Goal: Check status: Check status

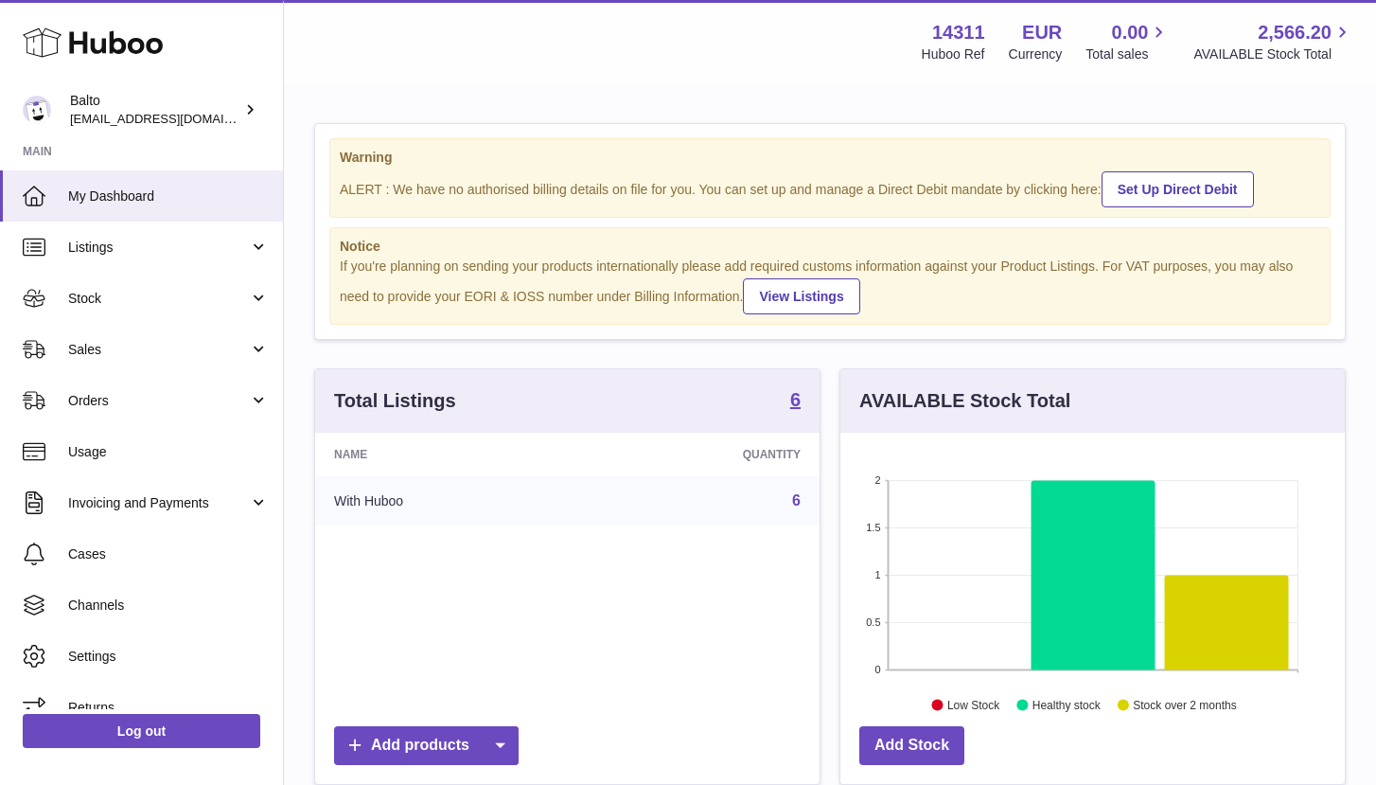
scroll to position [295, 505]
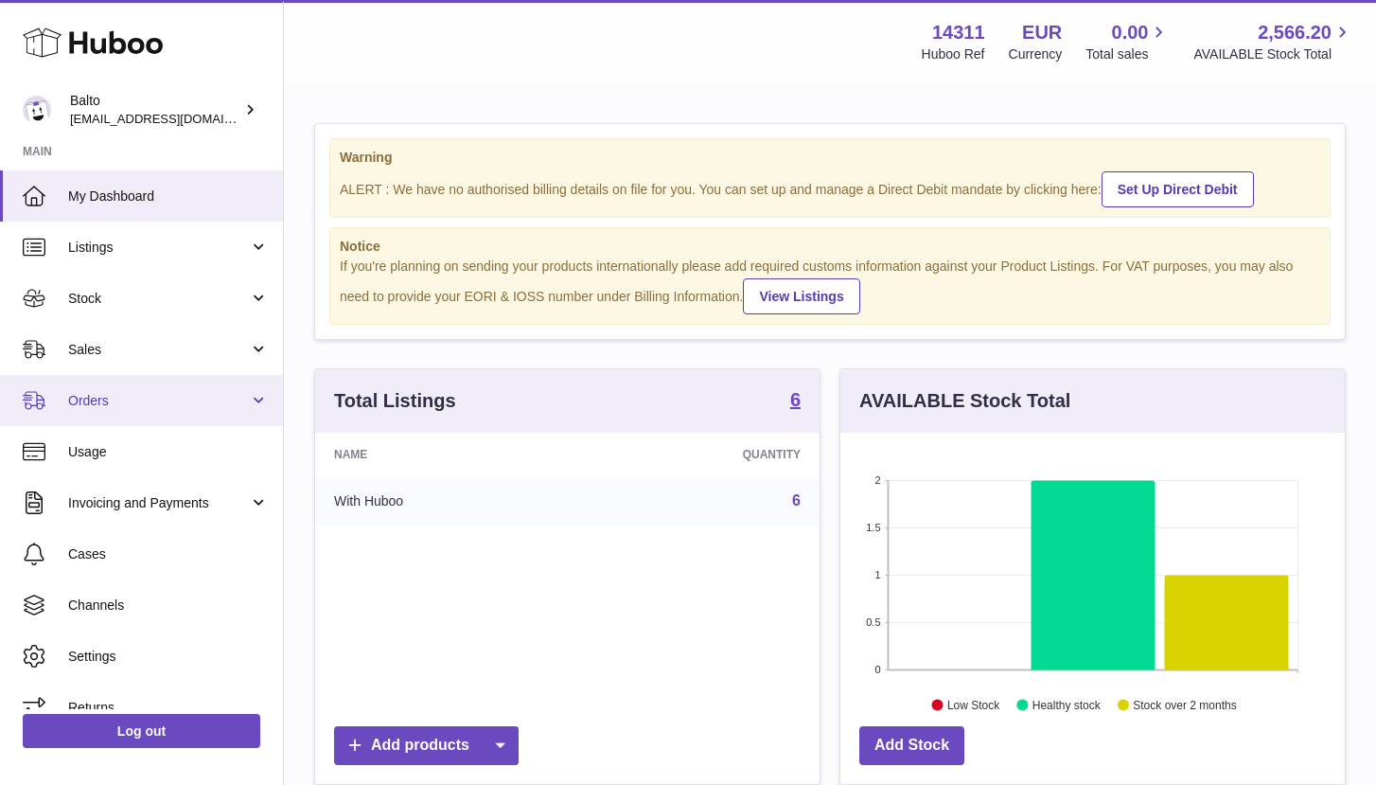
click at [123, 395] on span "Orders" at bounding box center [158, 401] width 181 height 18
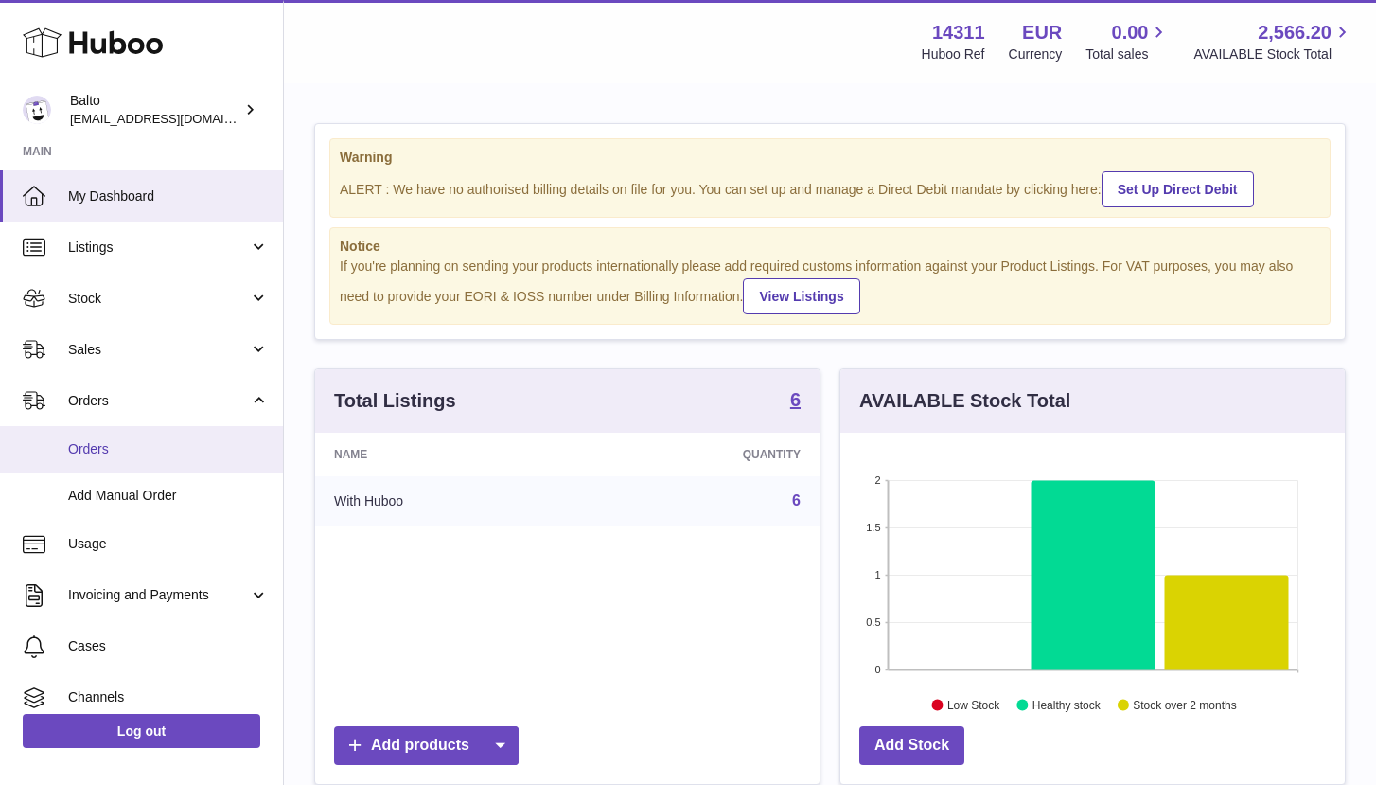
click at [124, 431] on link "Orders" at bounding box center [141, 449] width 283 height 46
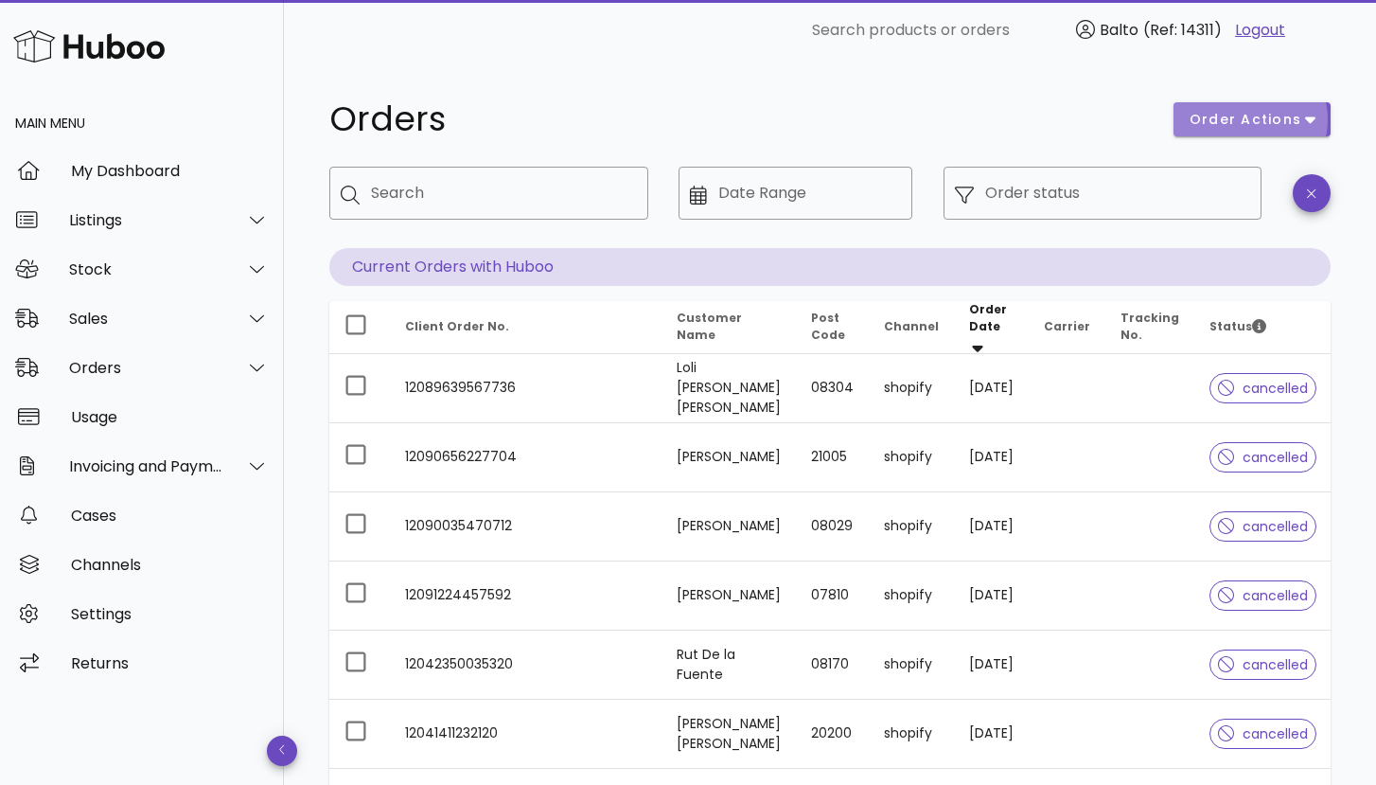
click at [1213, 129] on span "order actions" at bounding box center [1246, 120] width 114 height 20
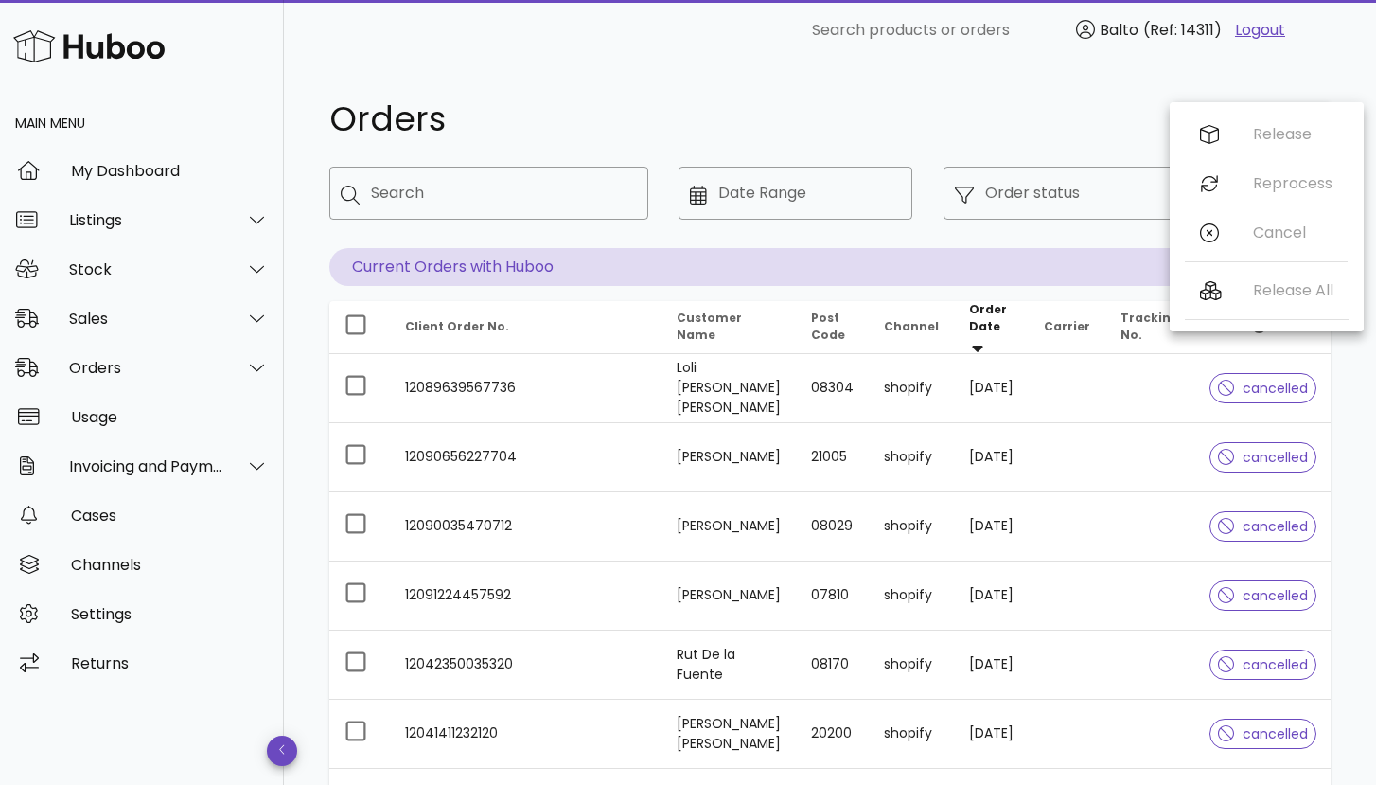
click at [1077, 103] on h1 "Orders" at bounding box center [740, 119] width 822 height 34
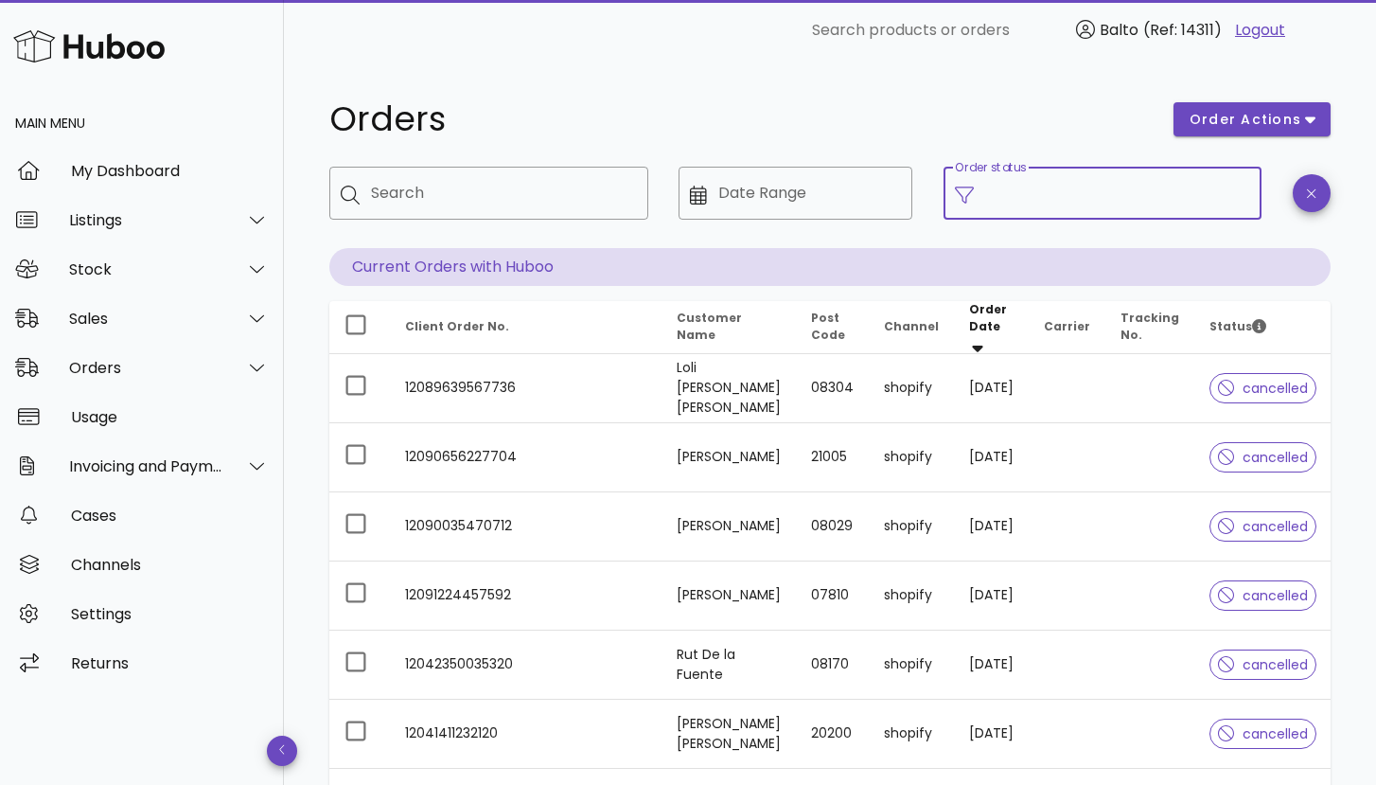
click at [1042, 197] on input "Order status" at bounding box center [1119, 193] width 266 height 30
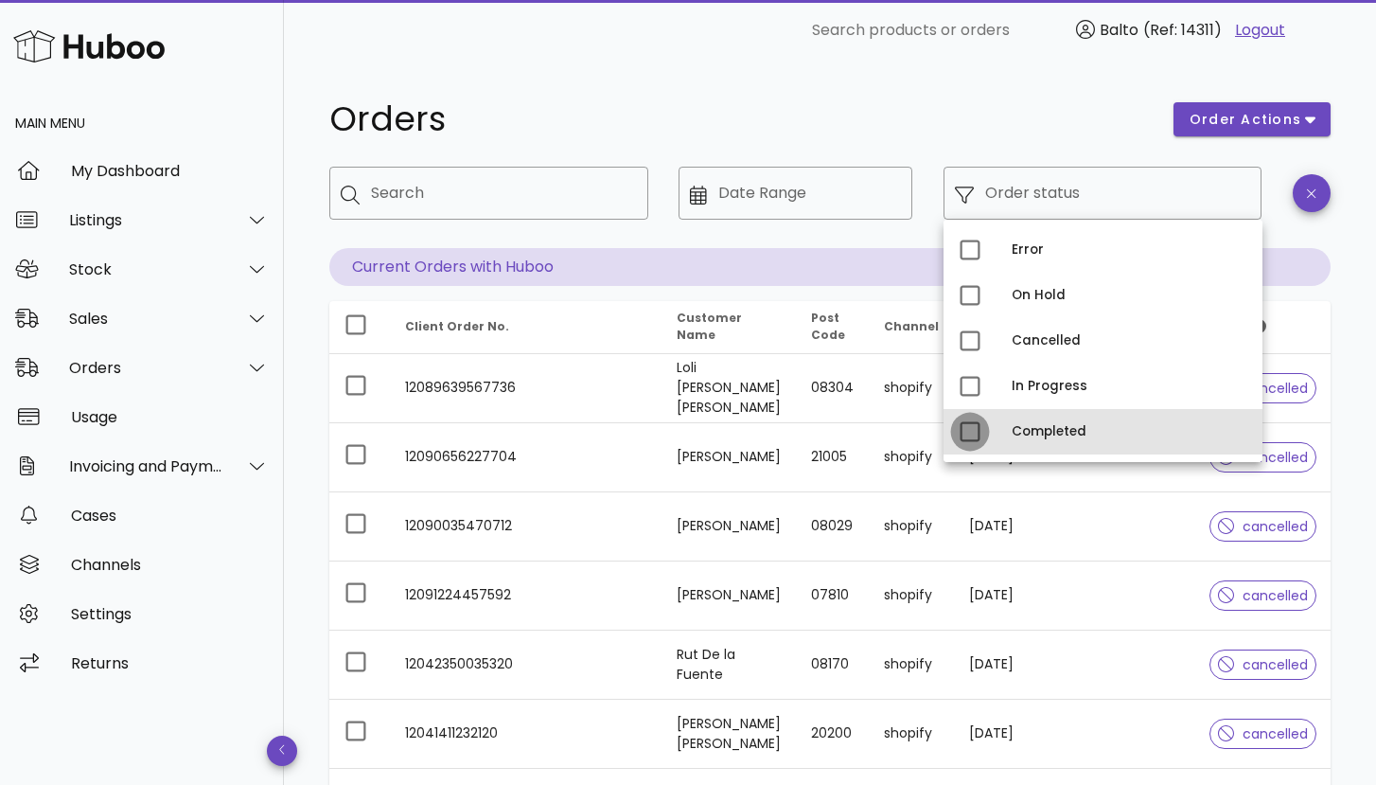
click at [979, 417] on div at bounding box center [970, 432] width 32 height 32
type input "**********"
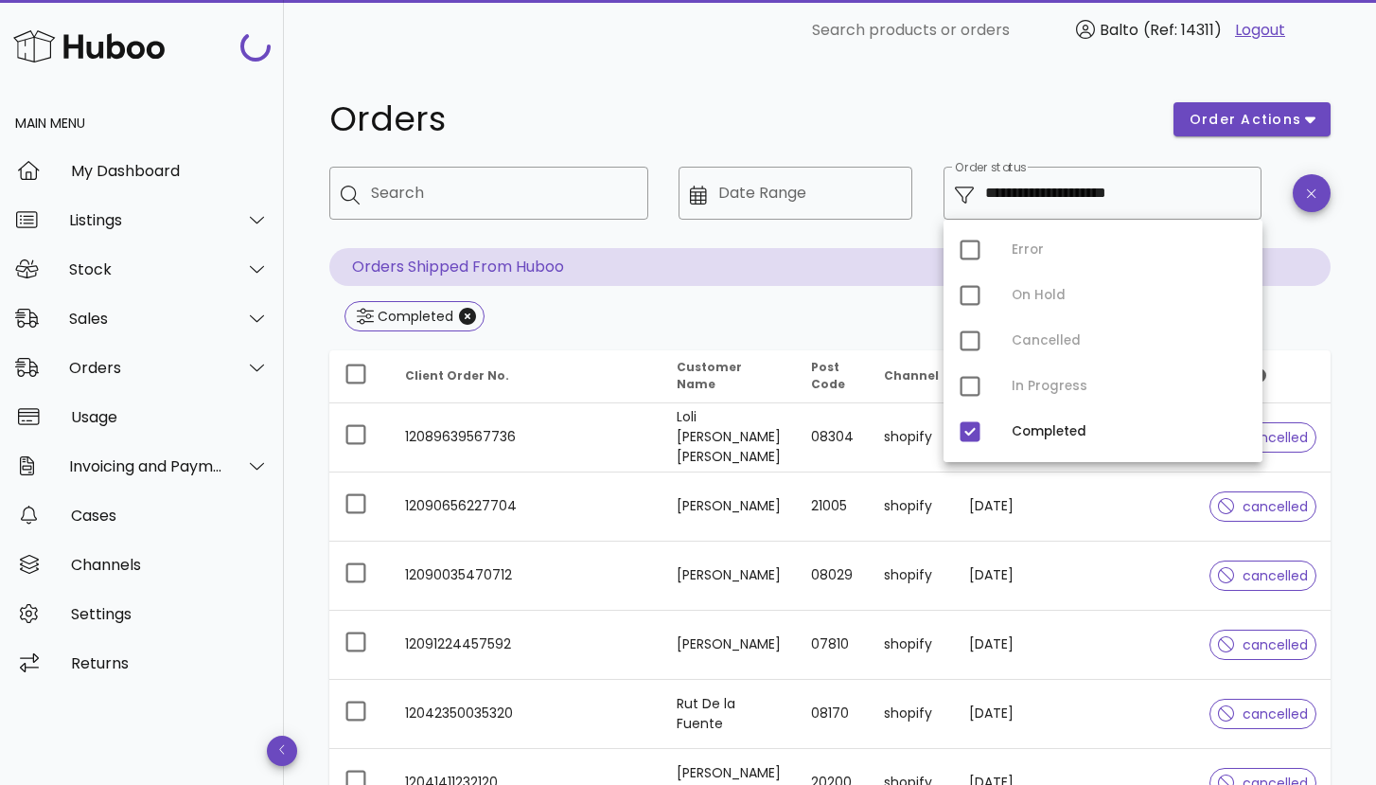
click at [719, 317] on div "Completed" at bounding box center [830, 318] width 1002 height 34
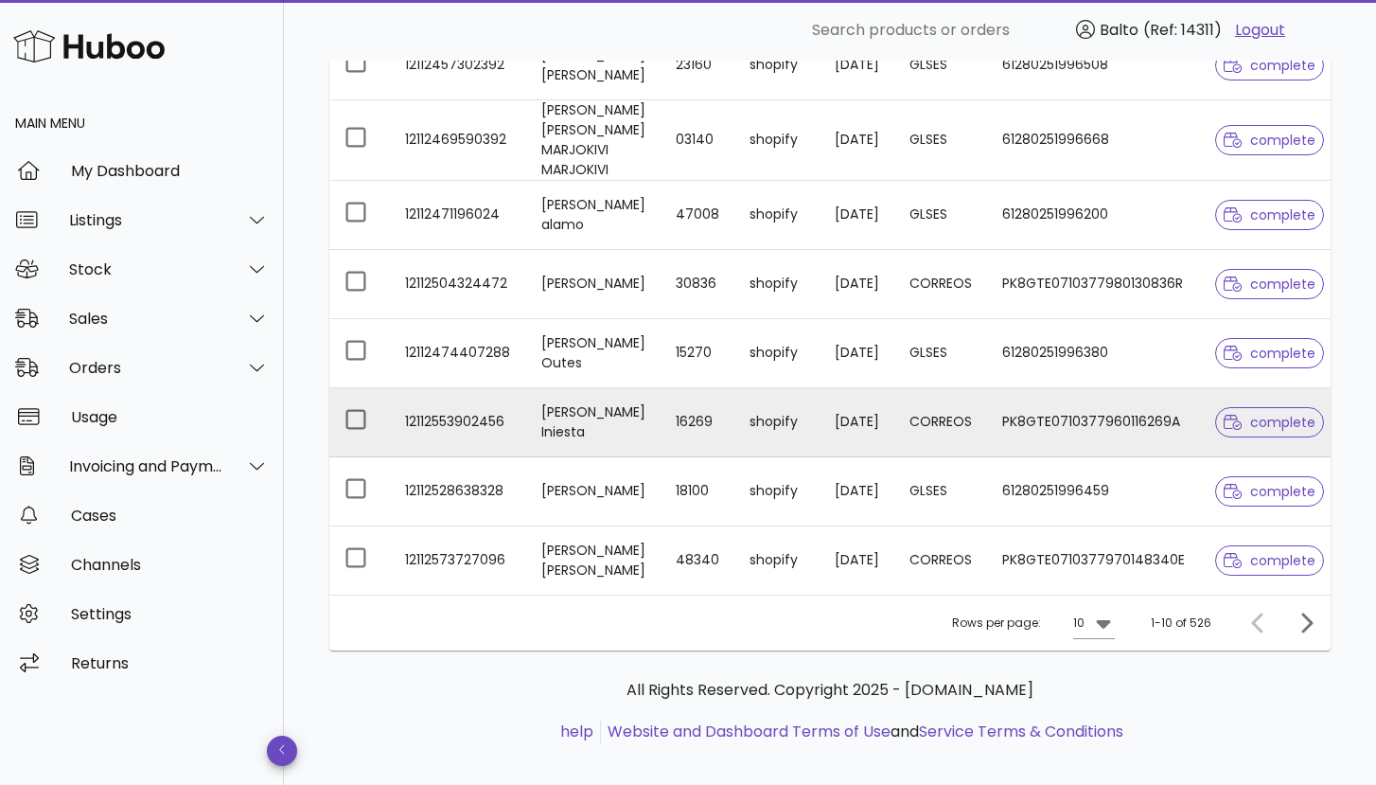
scroll to position [504, 0]
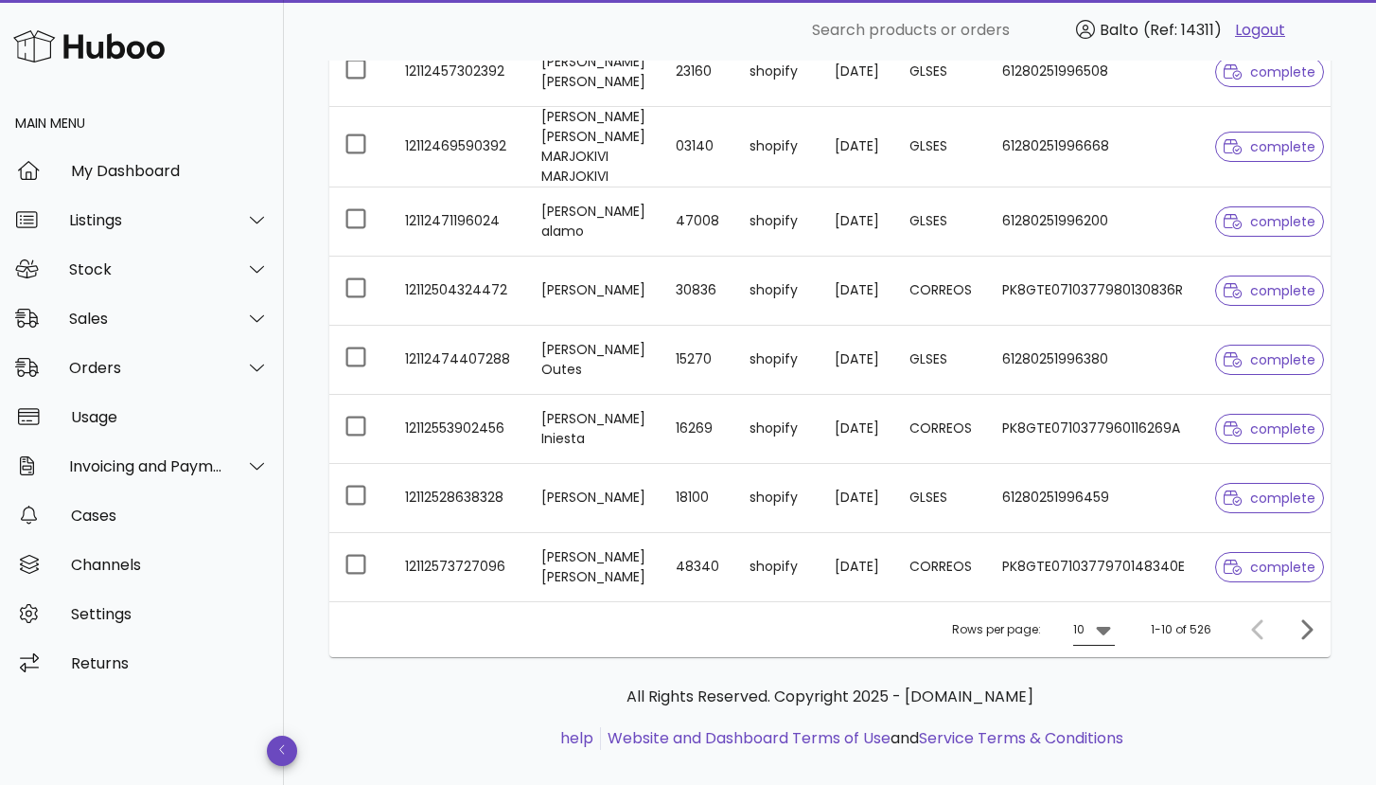
click at [1103, 619] on icon at bounding box center [1103, 629] width 23 height 23
click at [1101, 706] on div "50" at bounding box center [1101, 716] width 19 height 41
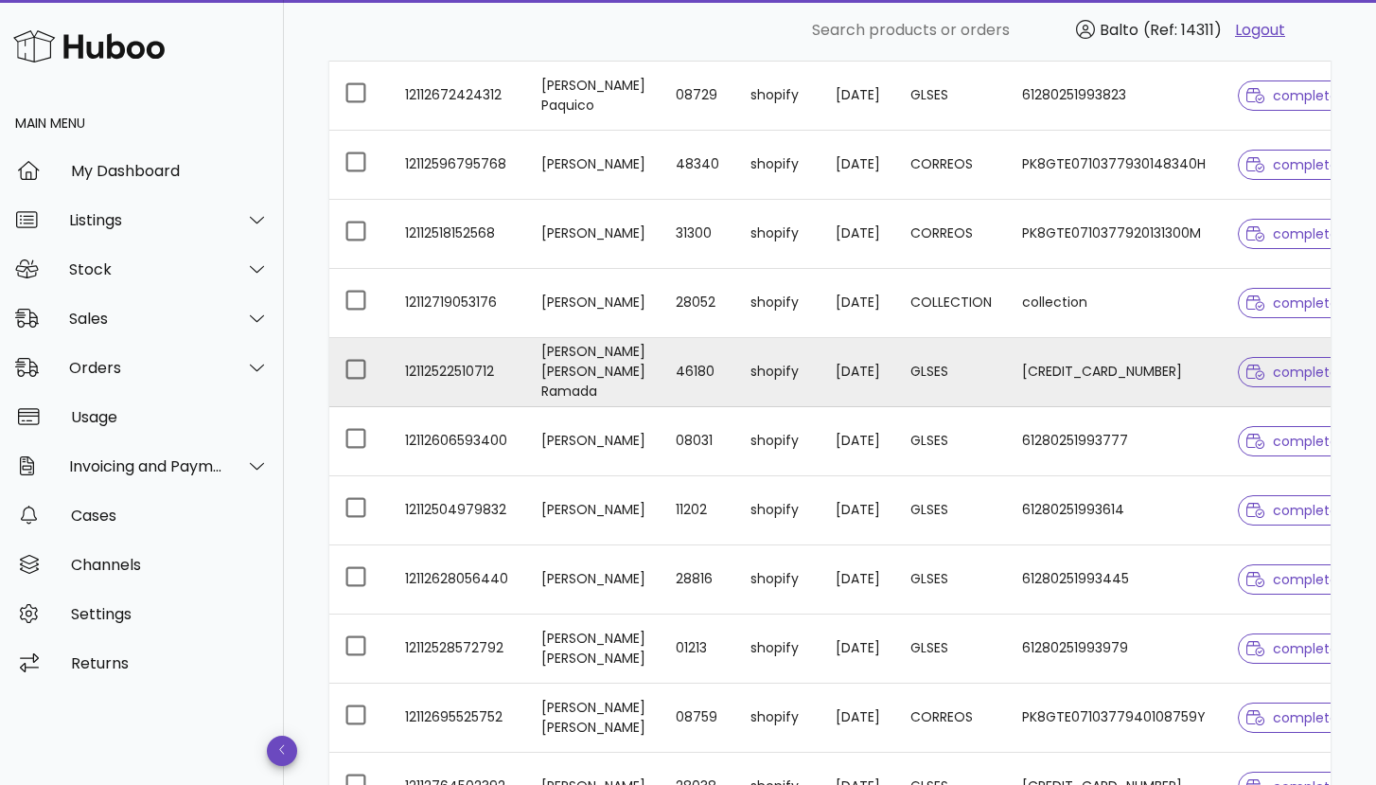
scroll to position [2073, 0]
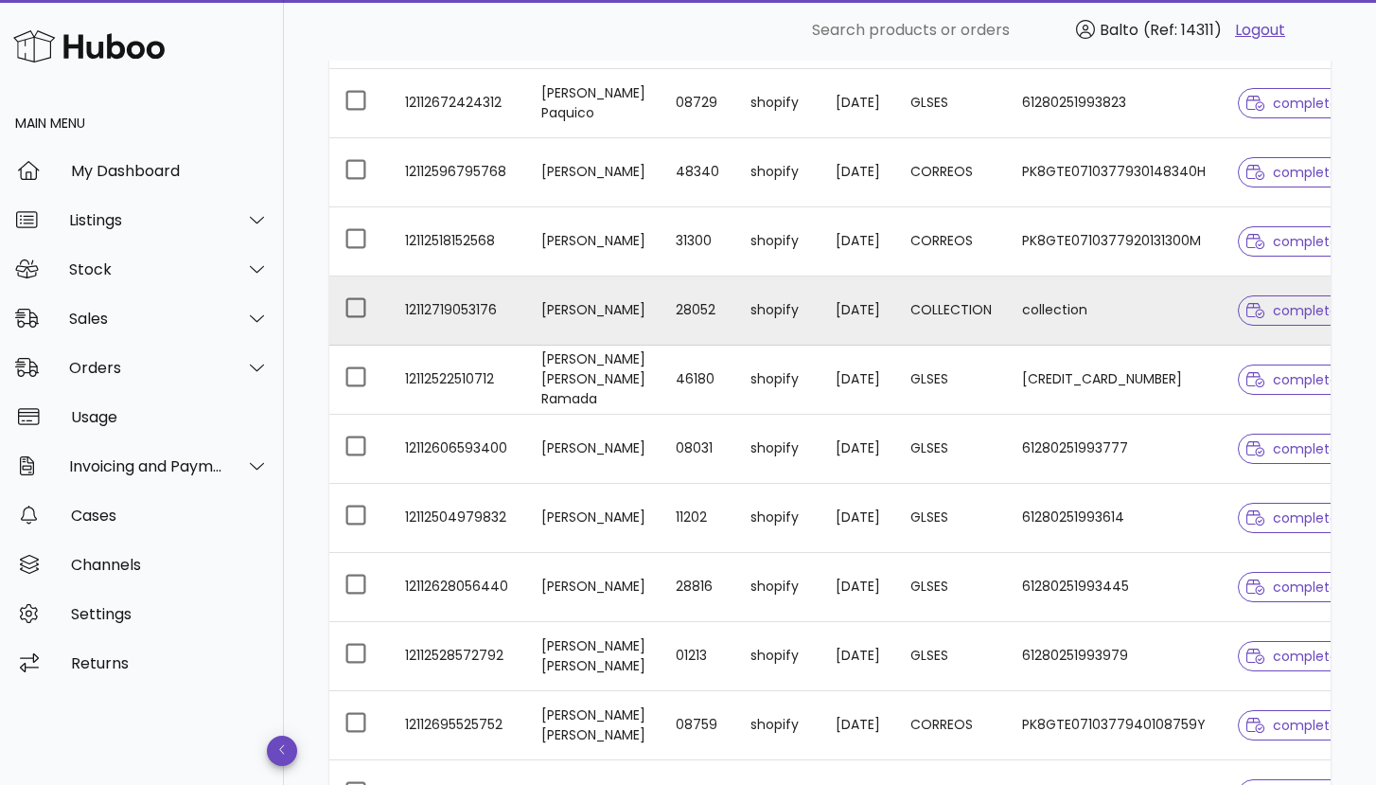
click at [477, 310] on td "12112719053176" at bounding box center [458, 310] width 136 height 69
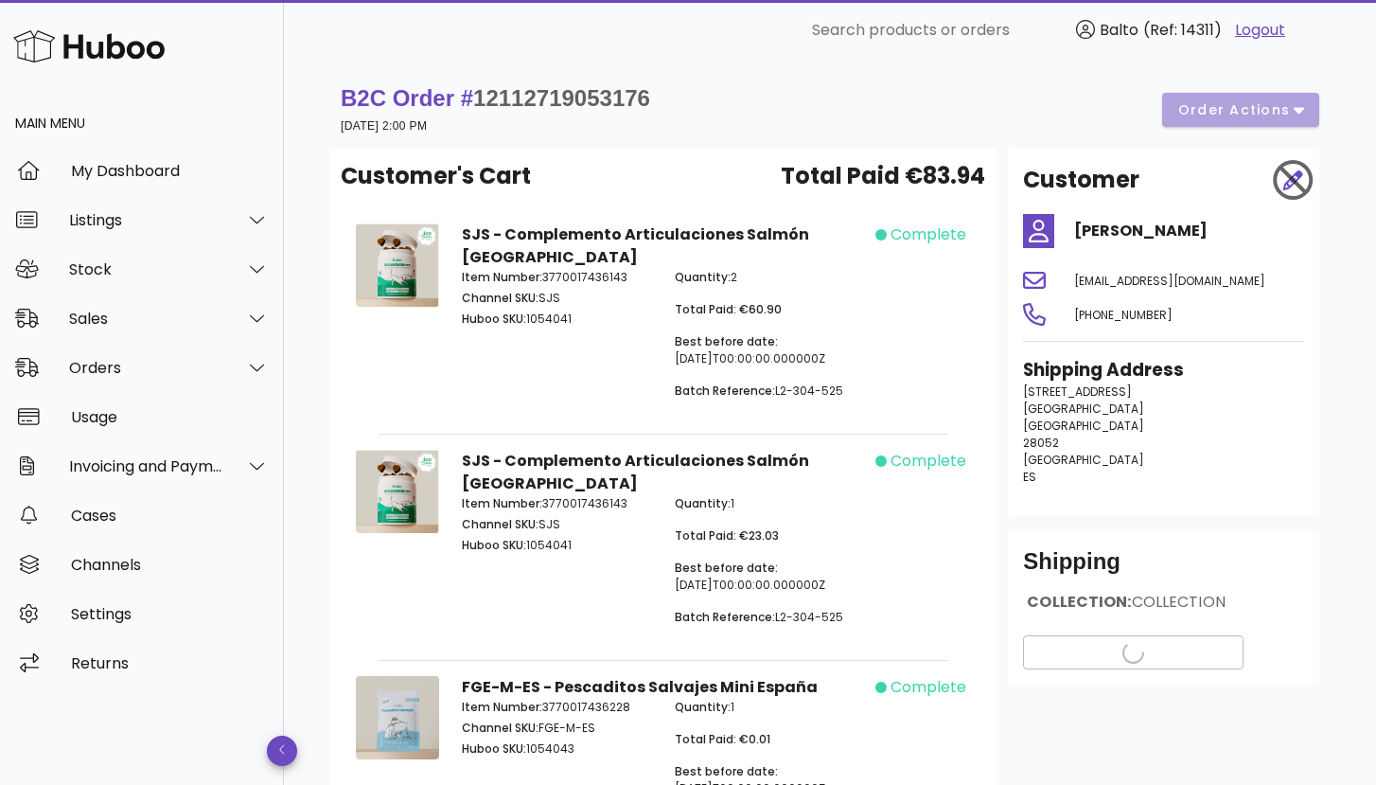
click at [546, 103] on span "12112719053176" at bounding box center [561, 98] width 177 height 26
copy span "12112719053176"
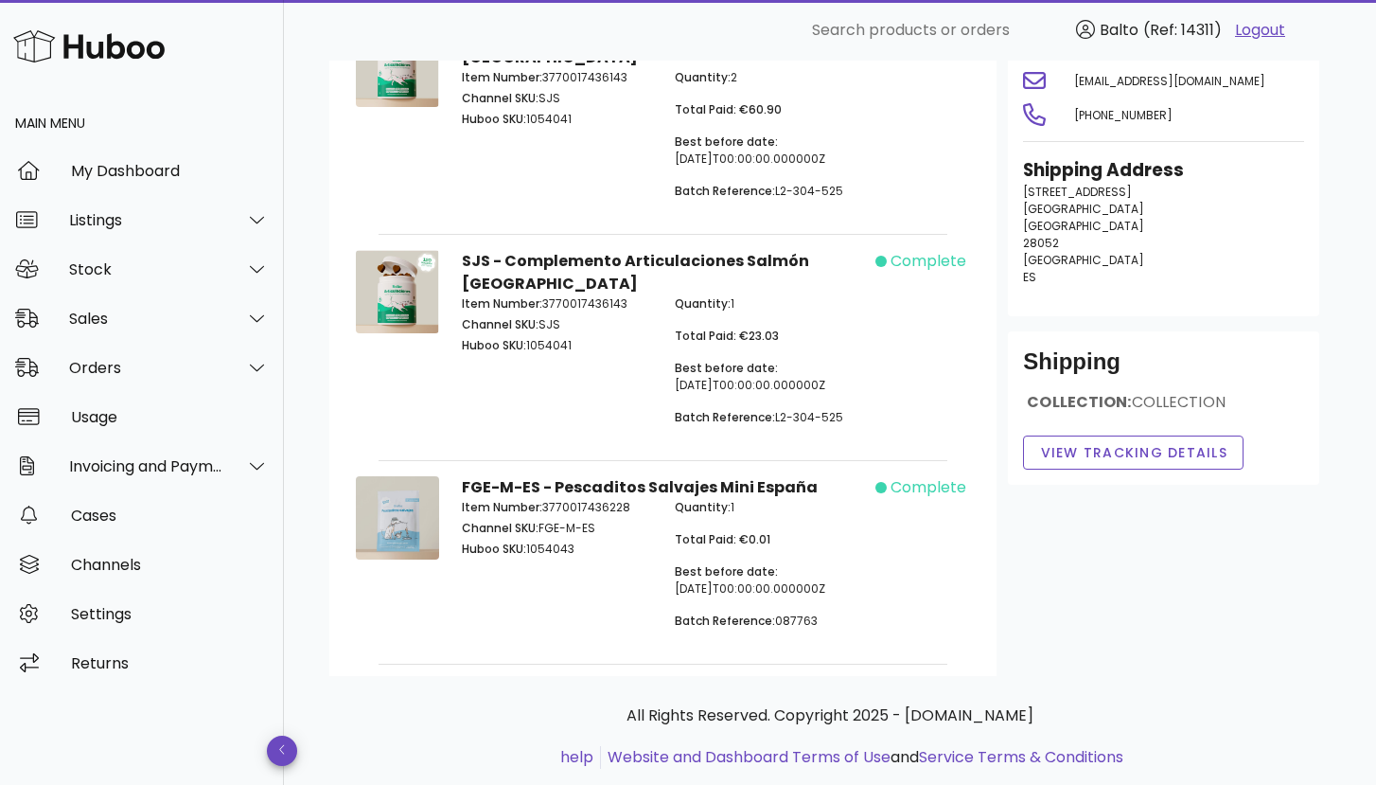
scroll to position [199, 0]
click at [1098, 440] on button "View Tracking details" at bounding box center [1133, 453] width 221 height 34
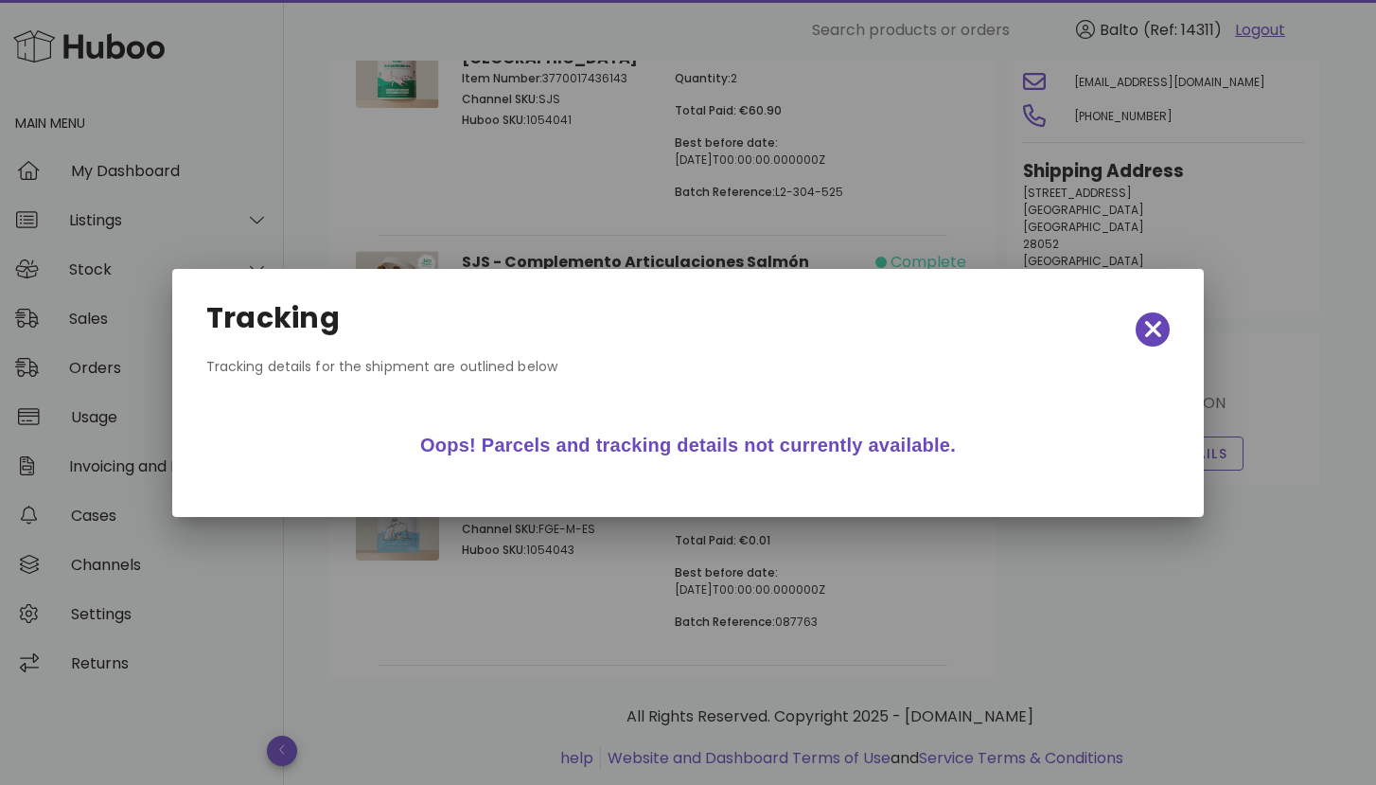
click at [1163, 314] on button "button" at bounding box center [1153, 329] width 34 height 34
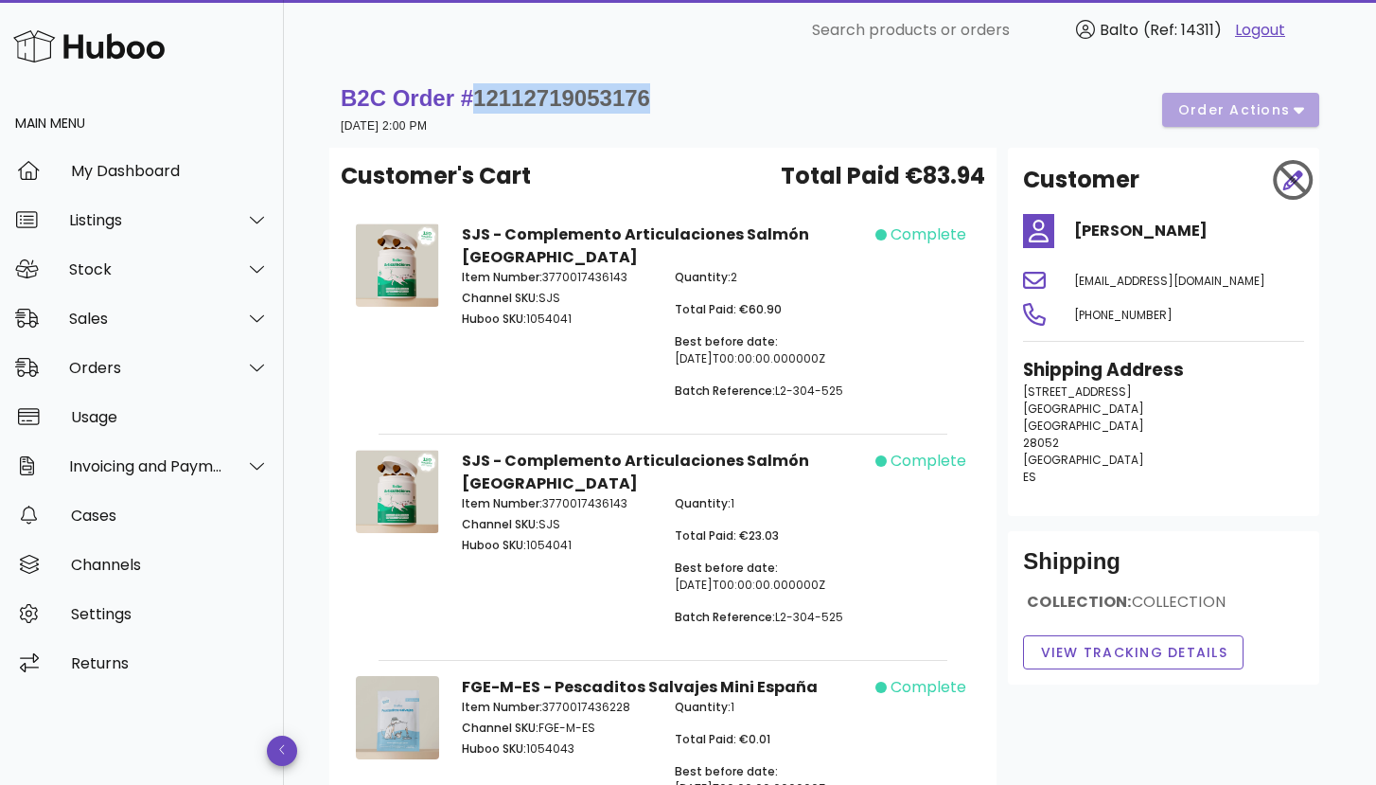
scroll to position [0, 0]
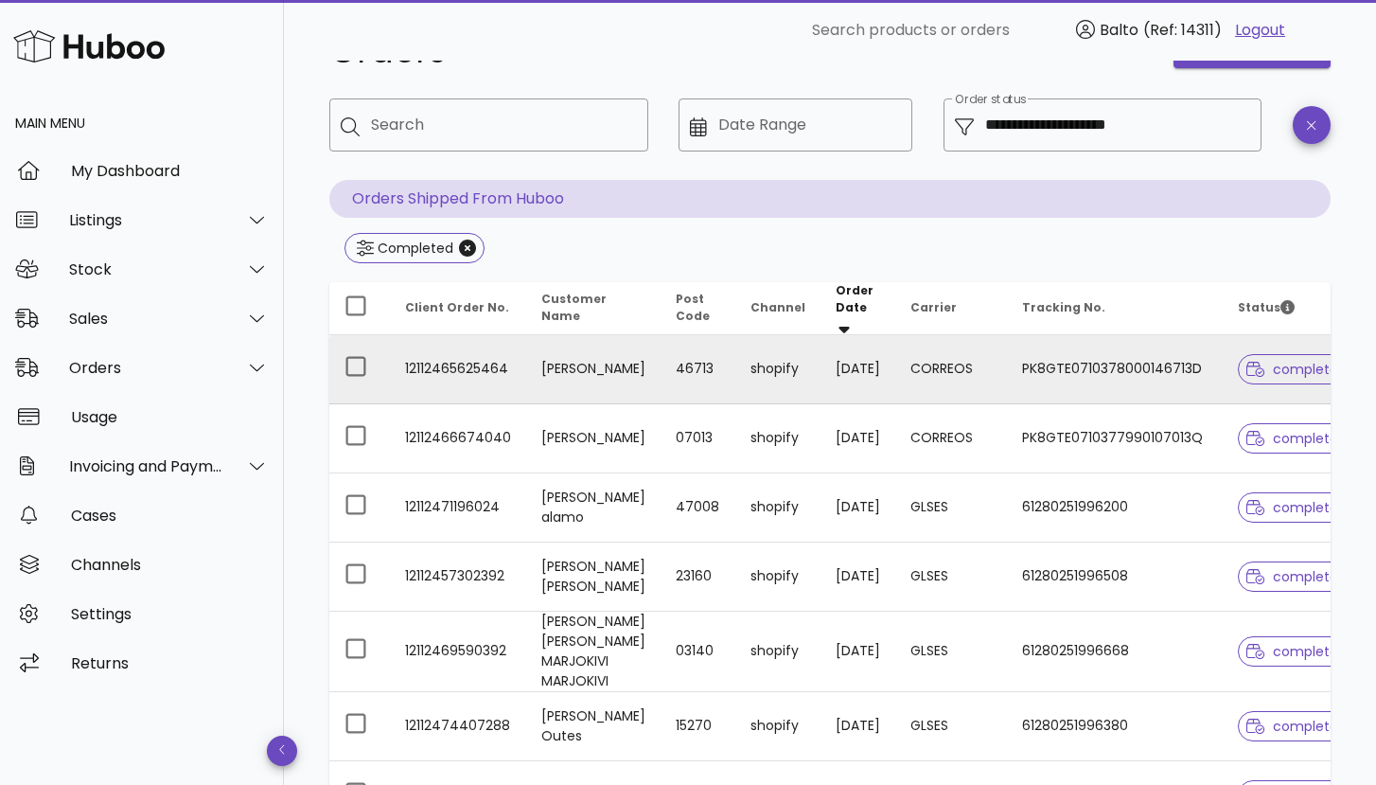
scroll to position [22, 0]
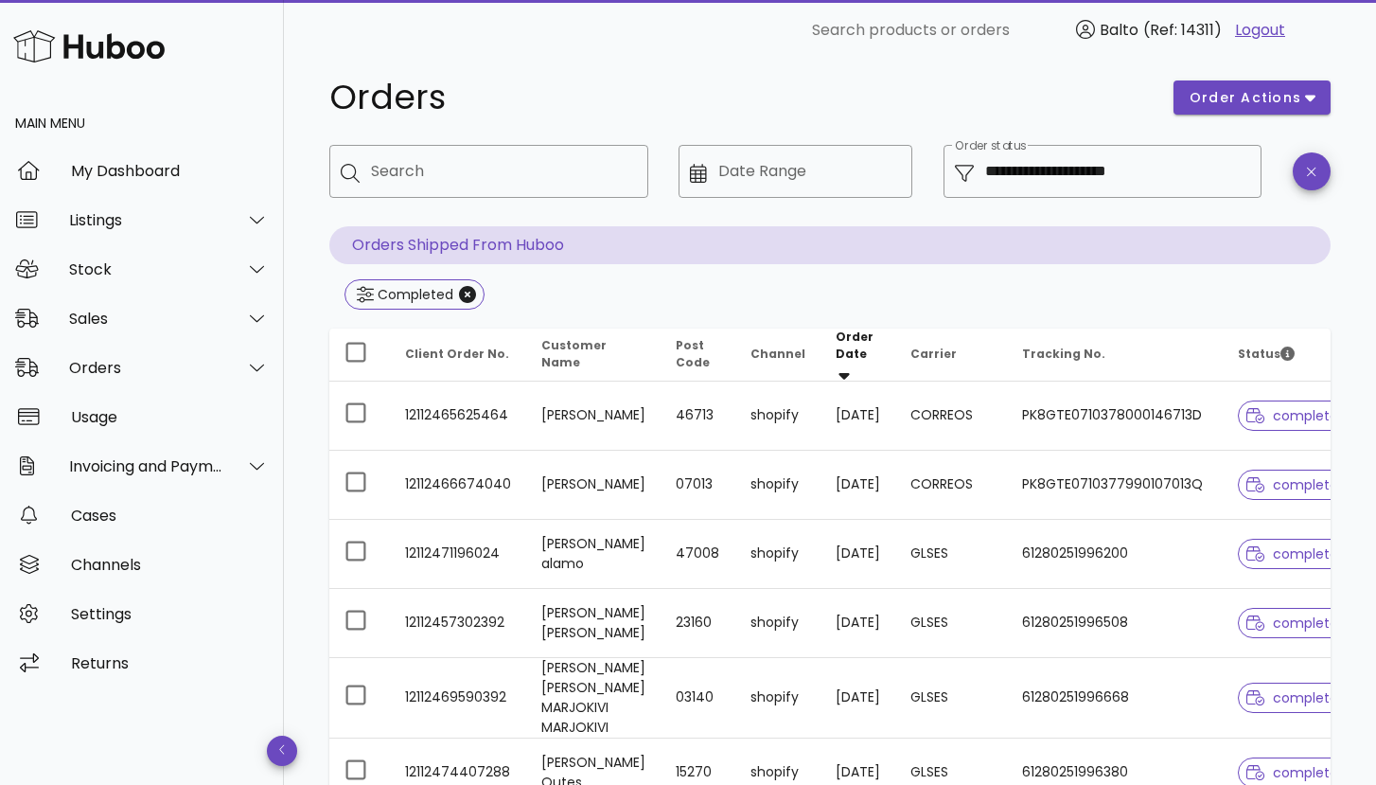
click at [934, 349] on span "Carrier" at bounding box center [934, 354] width 46 height 16
click at [941, 353] on span "Carrier" at bounding box center [934, 354] width 46 height 16
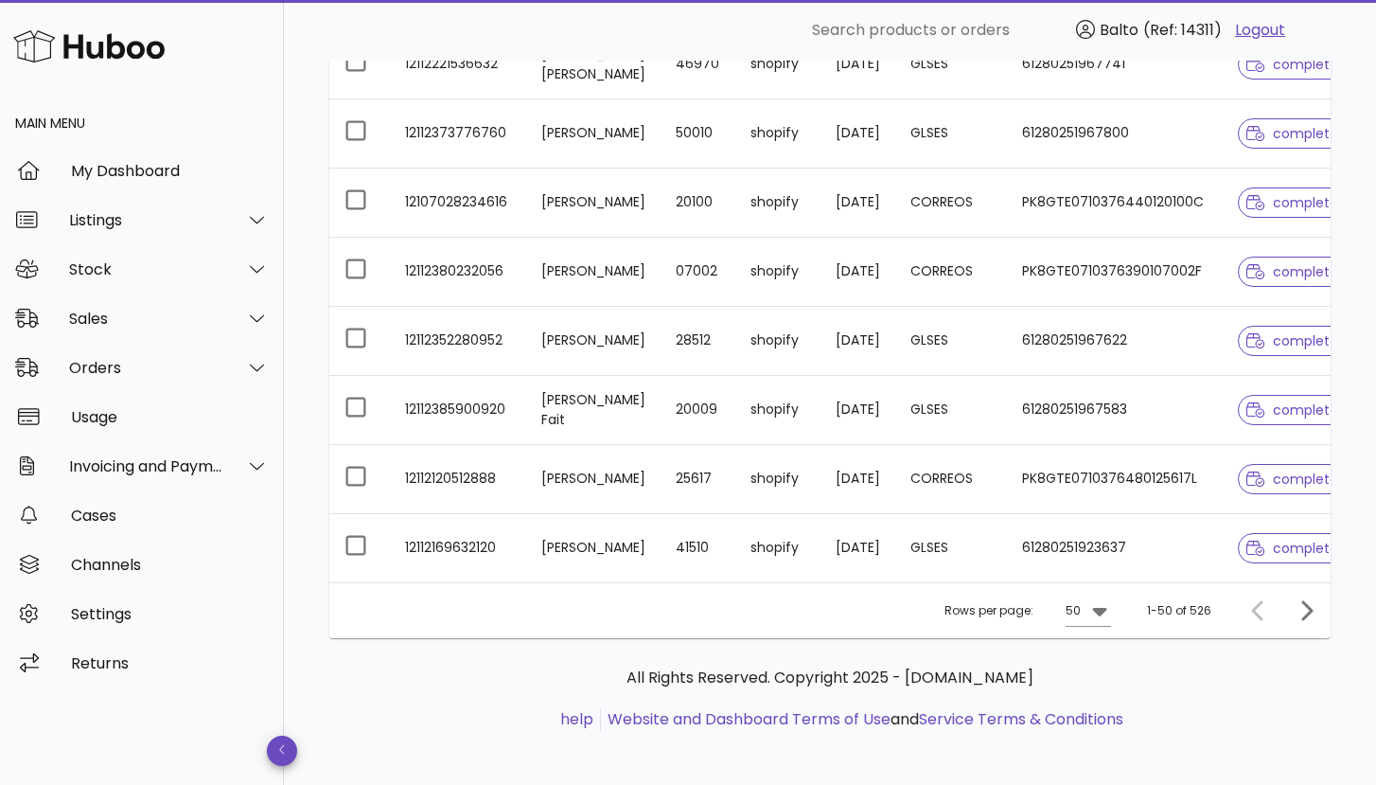
scroll to position [3286, 0]
click at [1299, 606] on icon "Next page" at bounding box center [1306, 611] width 23 height 23
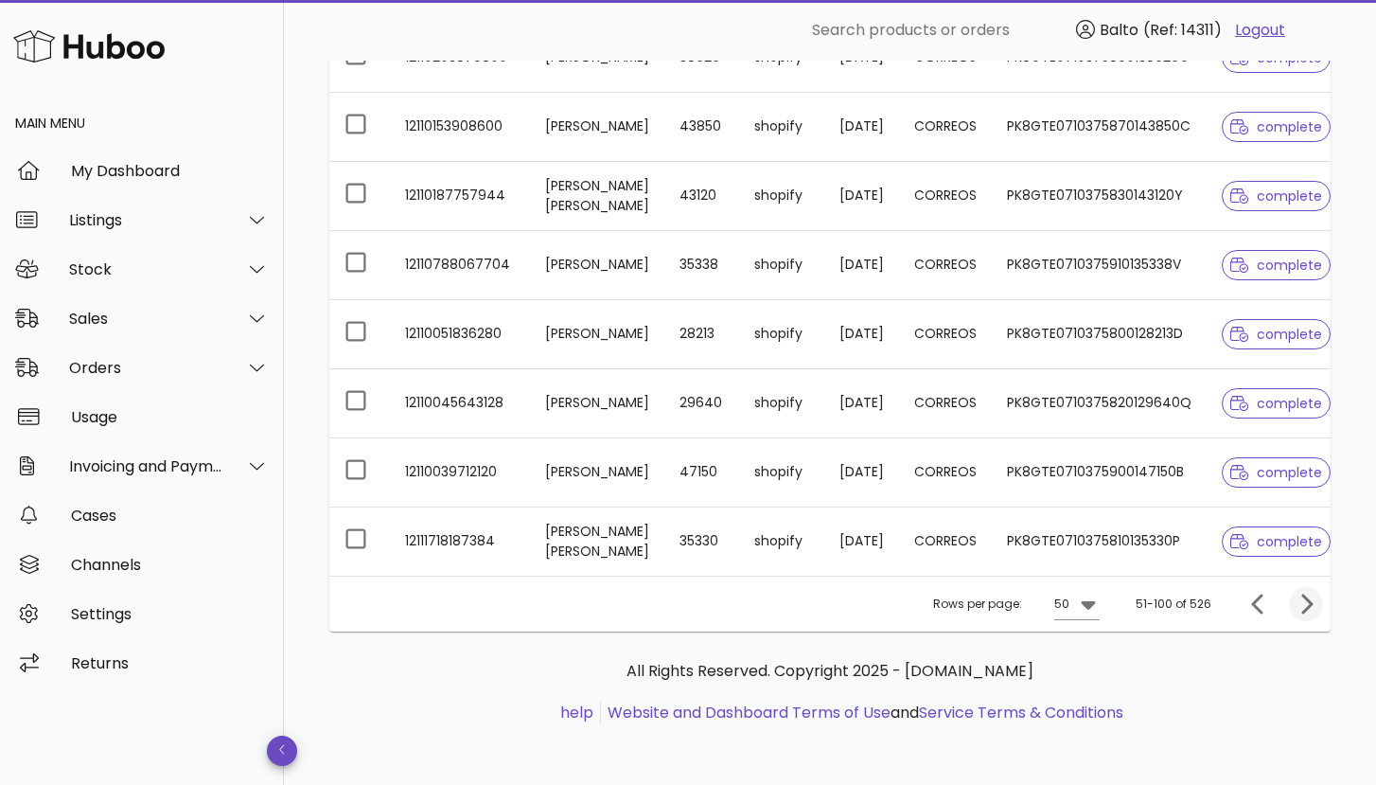
click at [1306, 615] on icon "Next page" at bounding box center [1306, 604] width 23 height 23
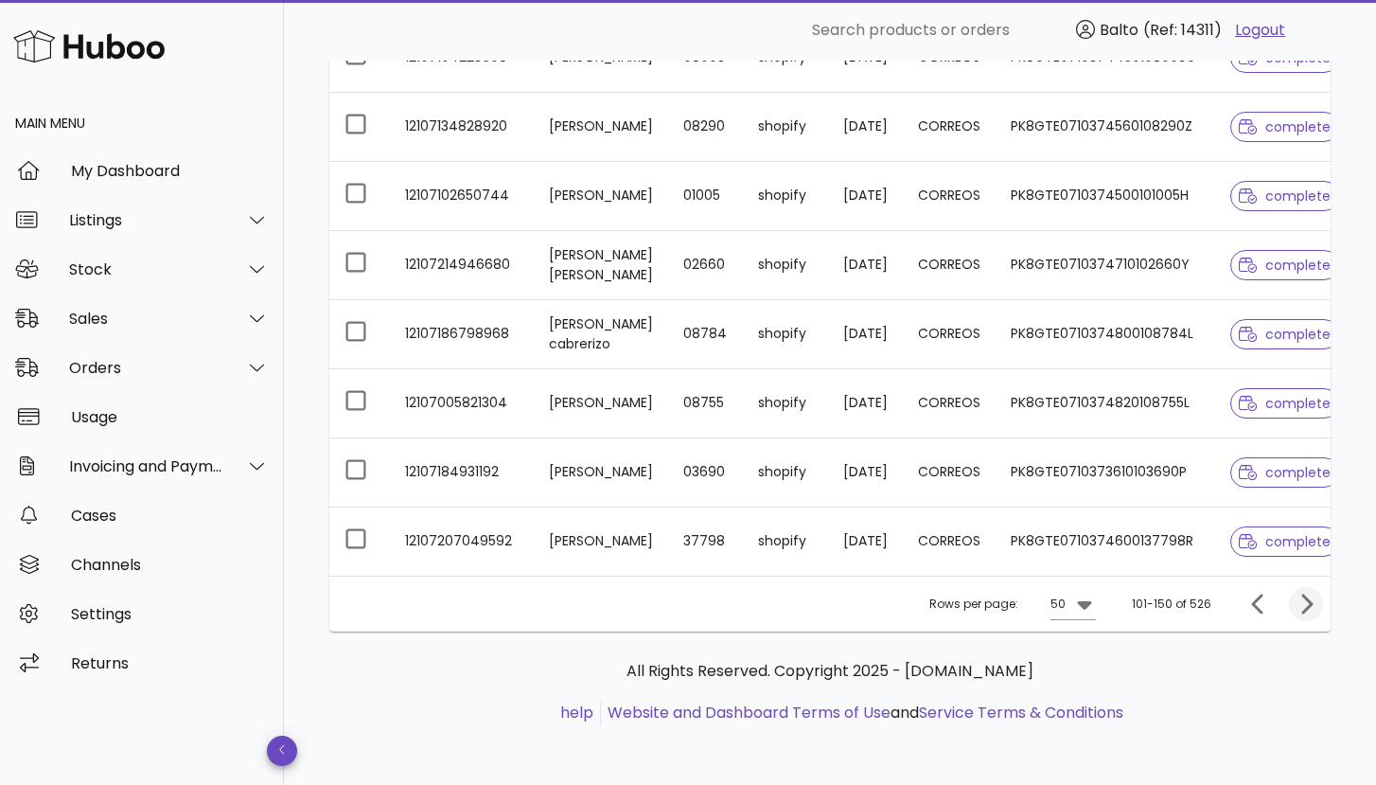
click at [1299, 615] on icon "Next page" at bounding box center [1306, 604] width 23 height 23
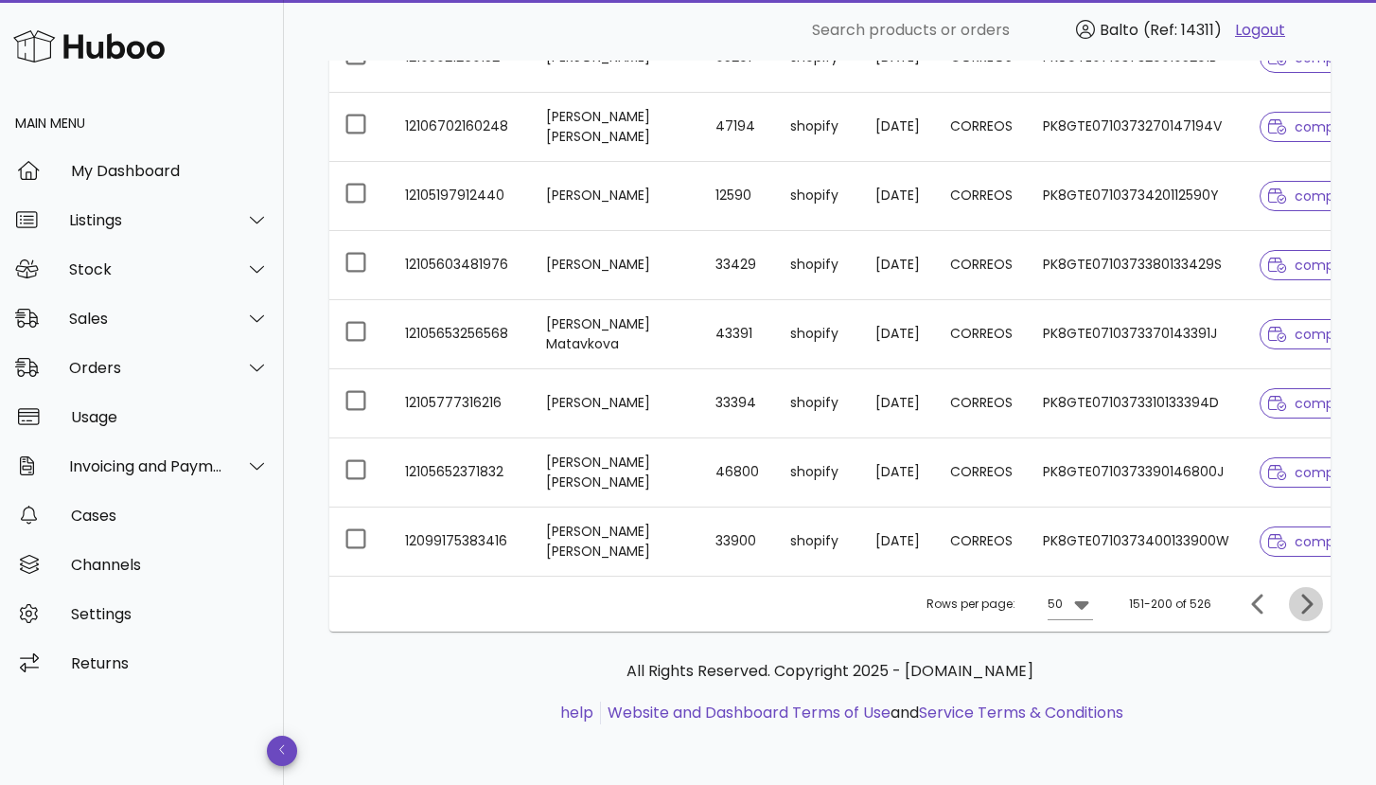
click at [1295, 621] on button "Next page" at bounding box center [1306, 604] width 34 height 34
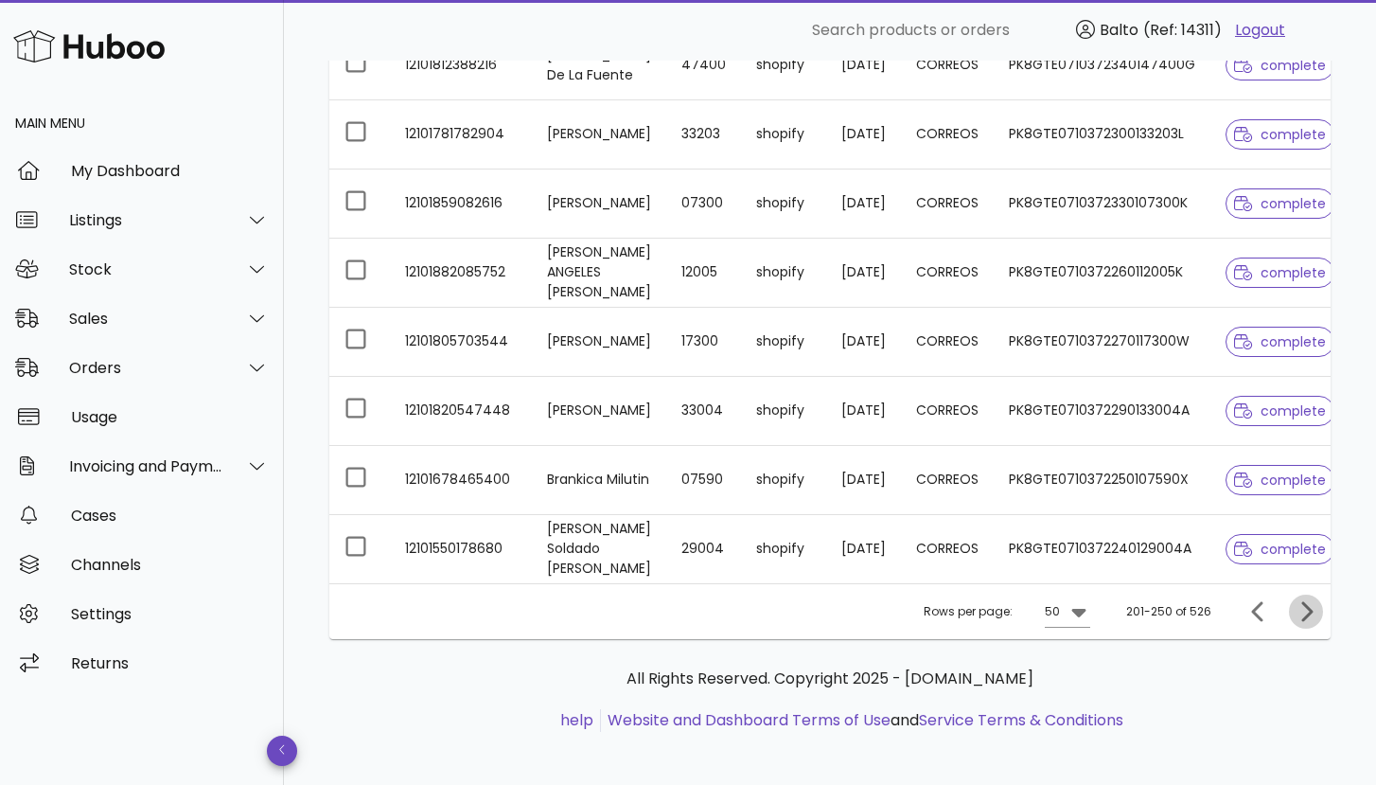
click at [1301, 613] on icon "Next page" at bounding box center [1306, 611] width 23 height 23
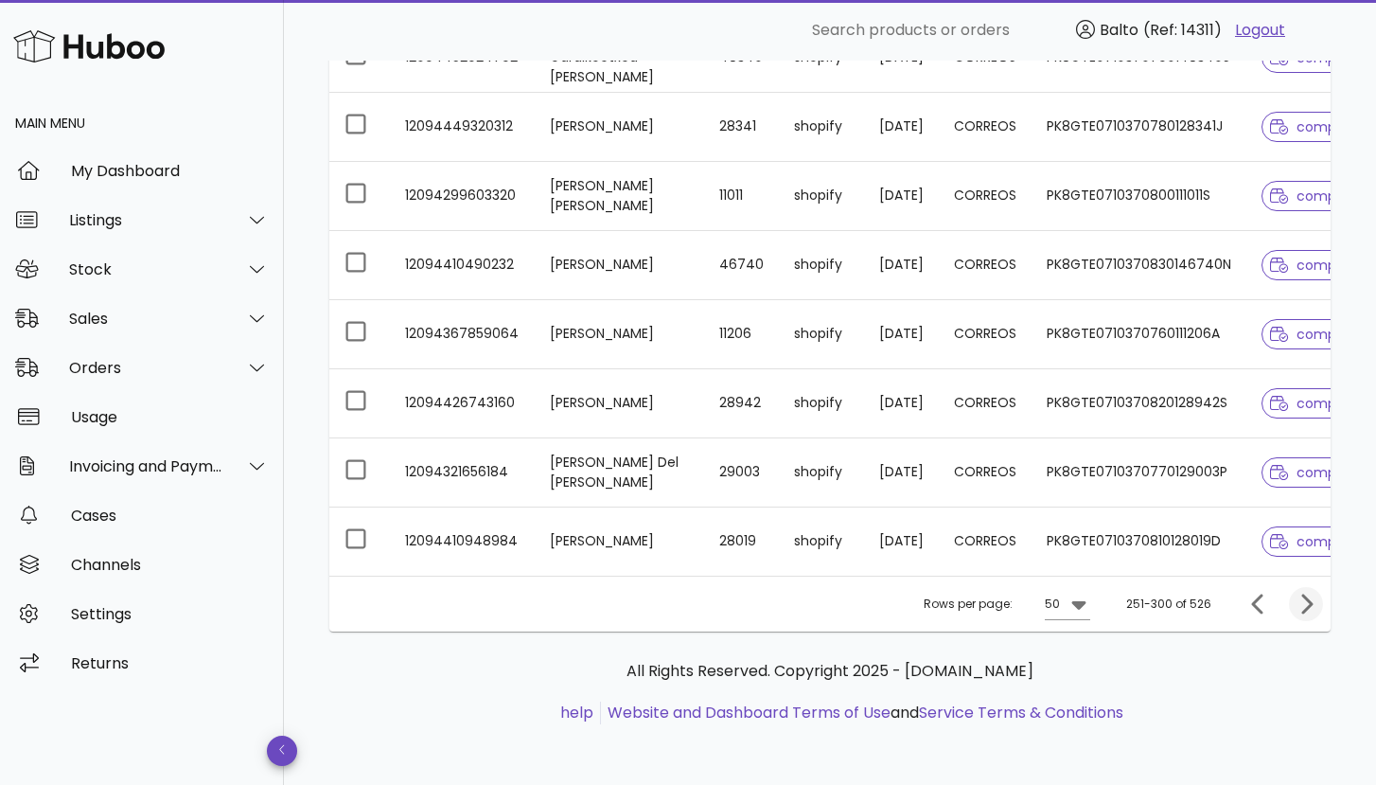
click at [1298, 615] on icon "Next page" at bounding box center [1306, 604] width 23 height 23
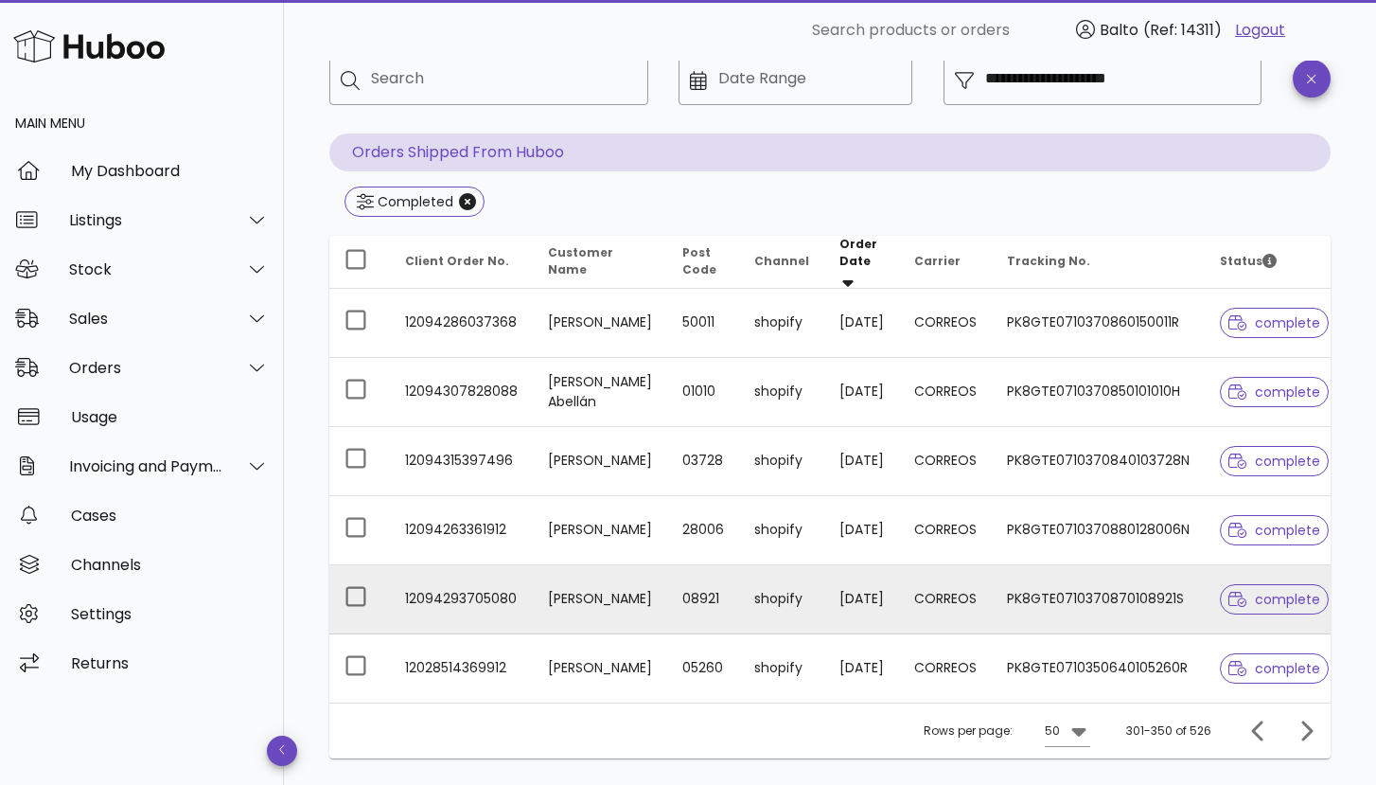
scroll to position [126, 0]
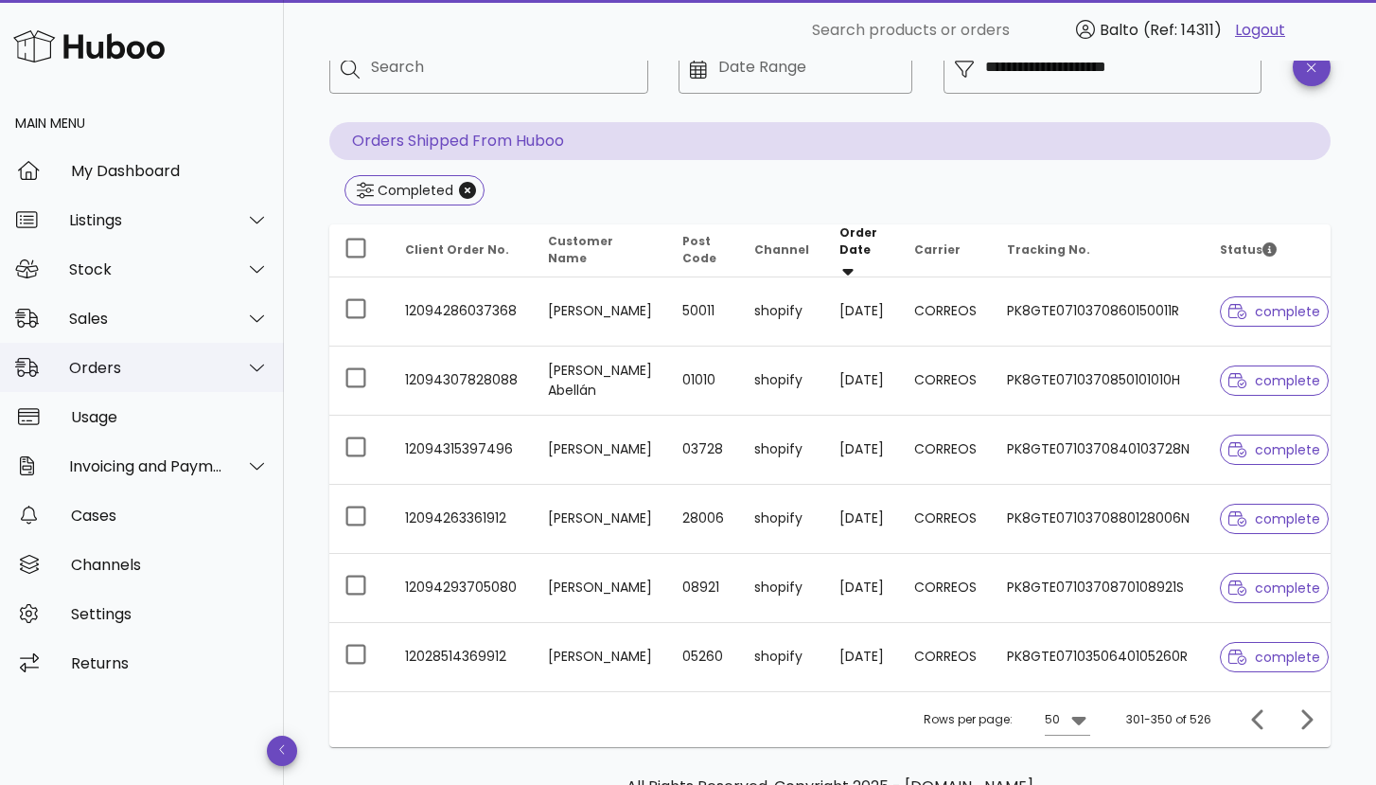
click at [128, 351] on div "Orders" at bounding box center [142, 367] width 284 height 49
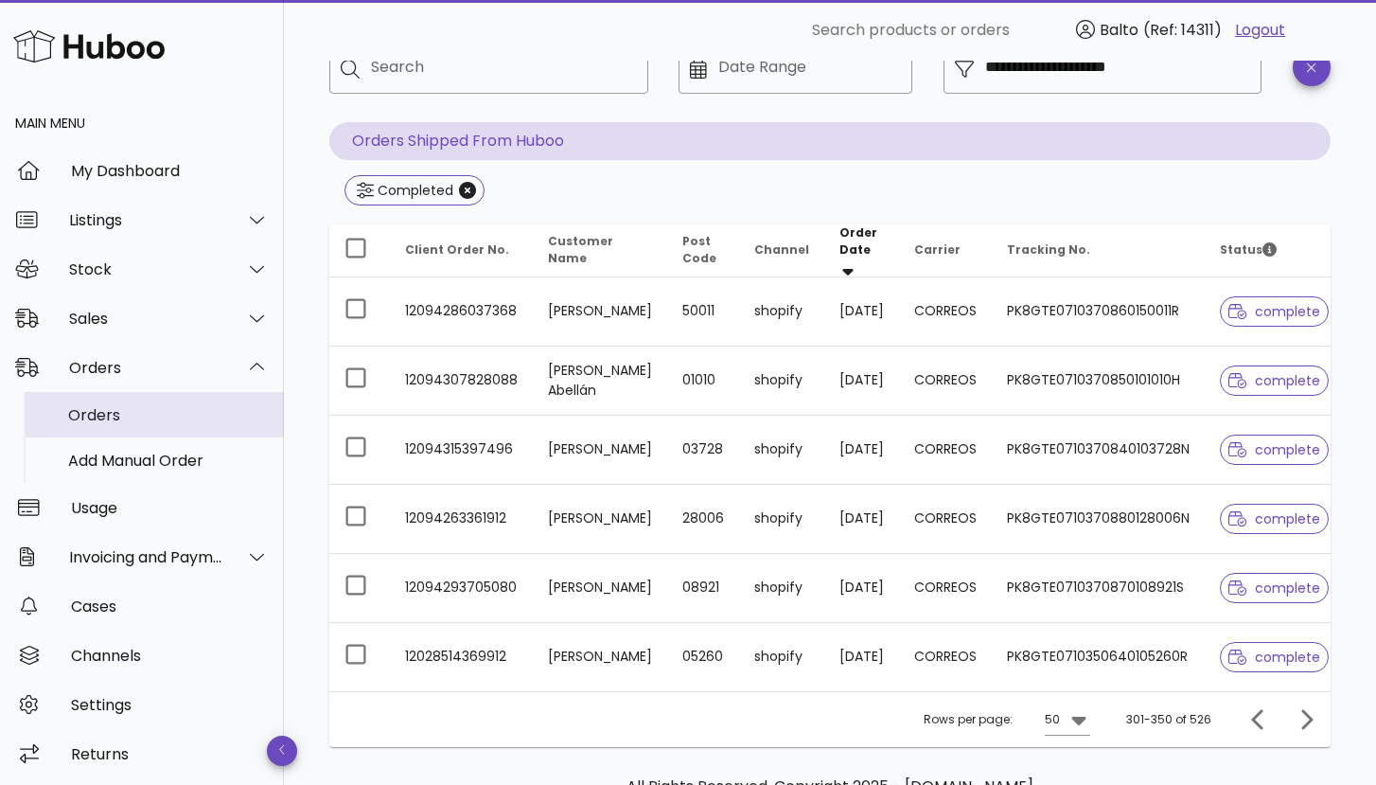
click at [147, 403] on div "Orders" at bounding box center [168, 415] width 201 height 41
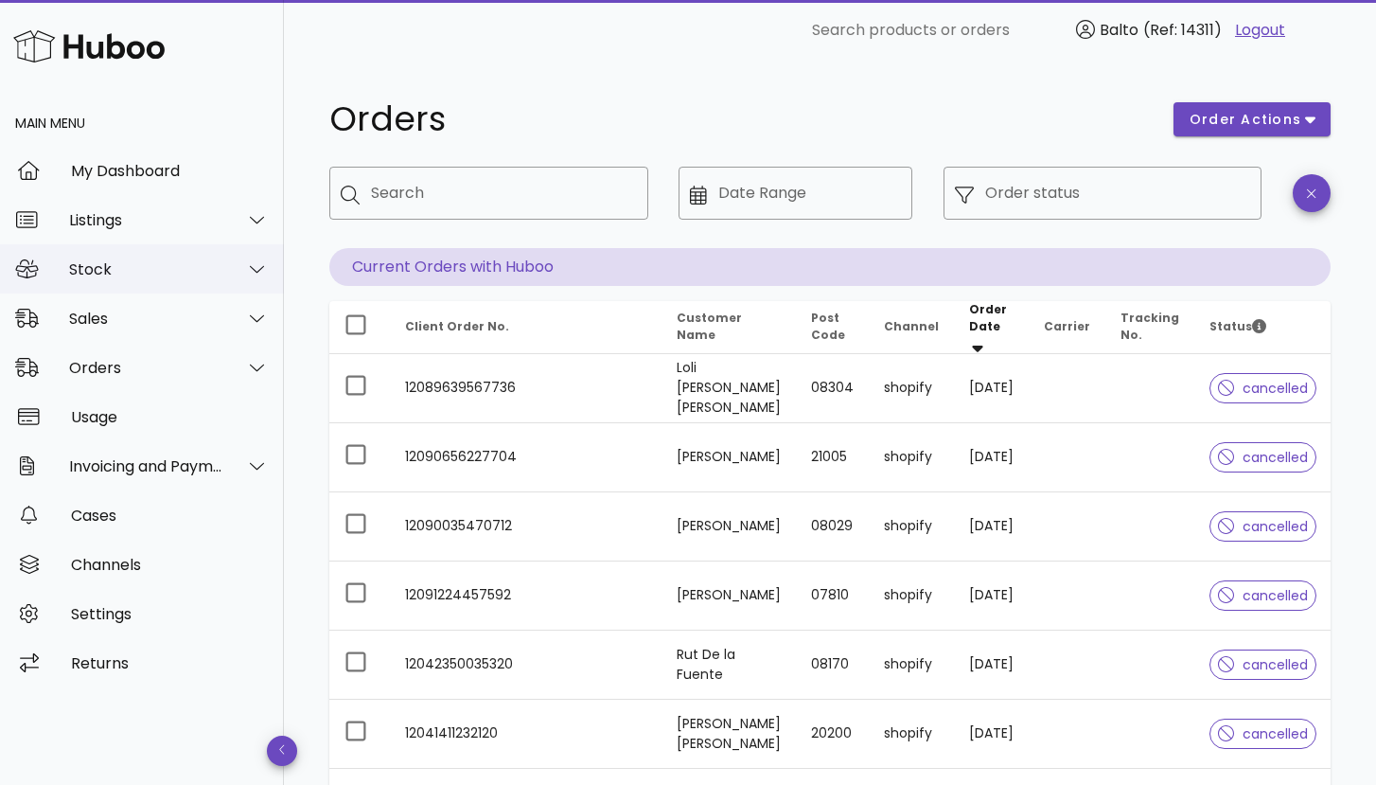
click at [117, 283] on div "Stock" at bounding box center [142, 268] width 284 height 49
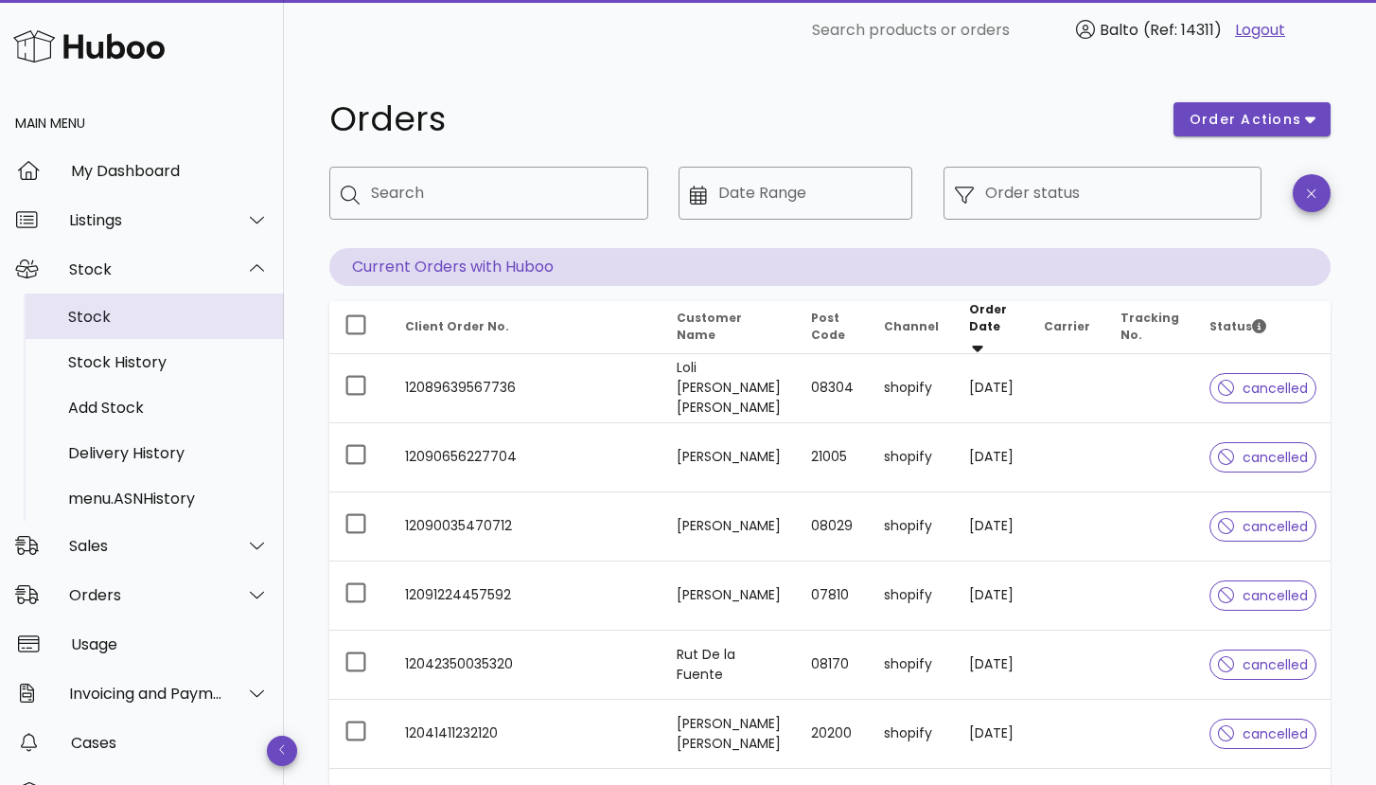
click at [124, 309] on div "Stock" at bounding box center [168, 317] width 201 height 18
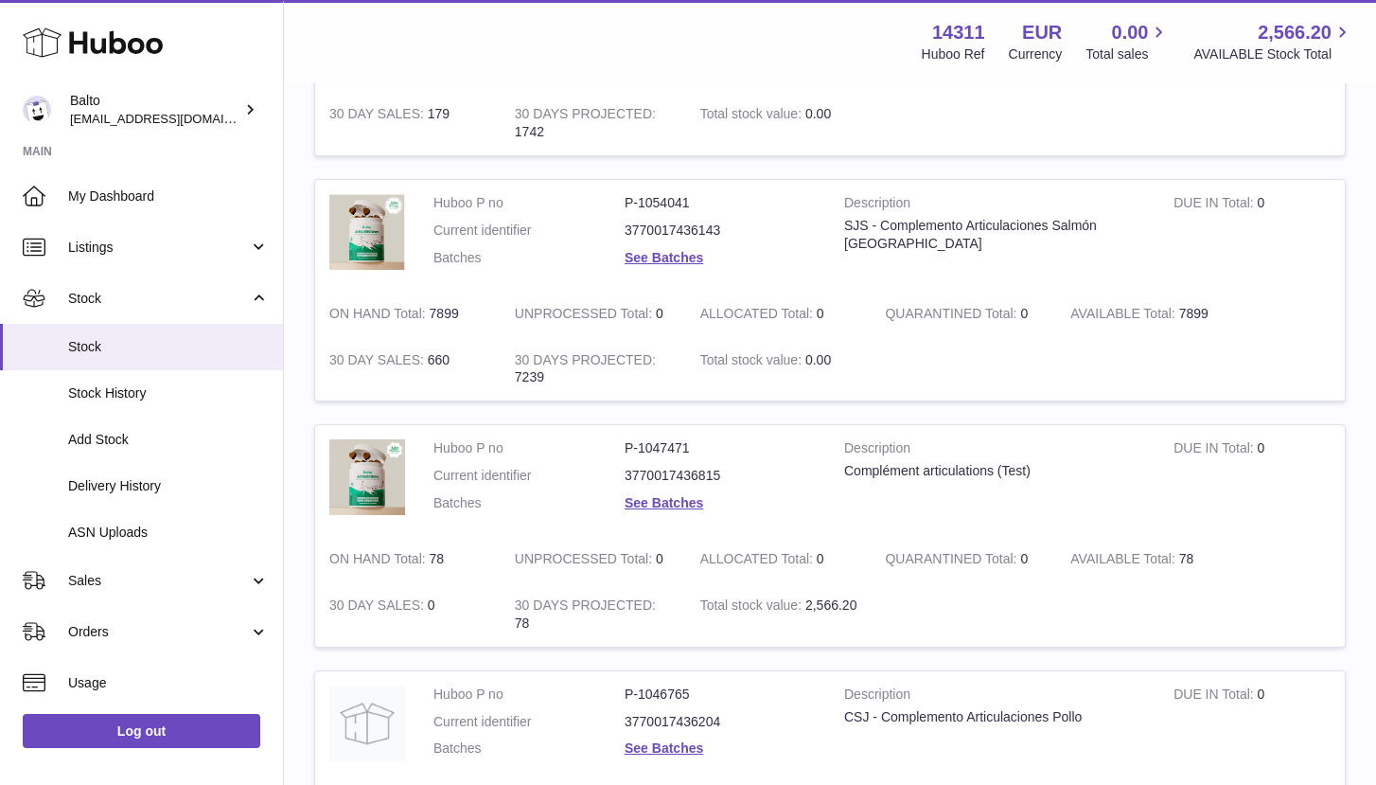
scroll to position [634, 0]
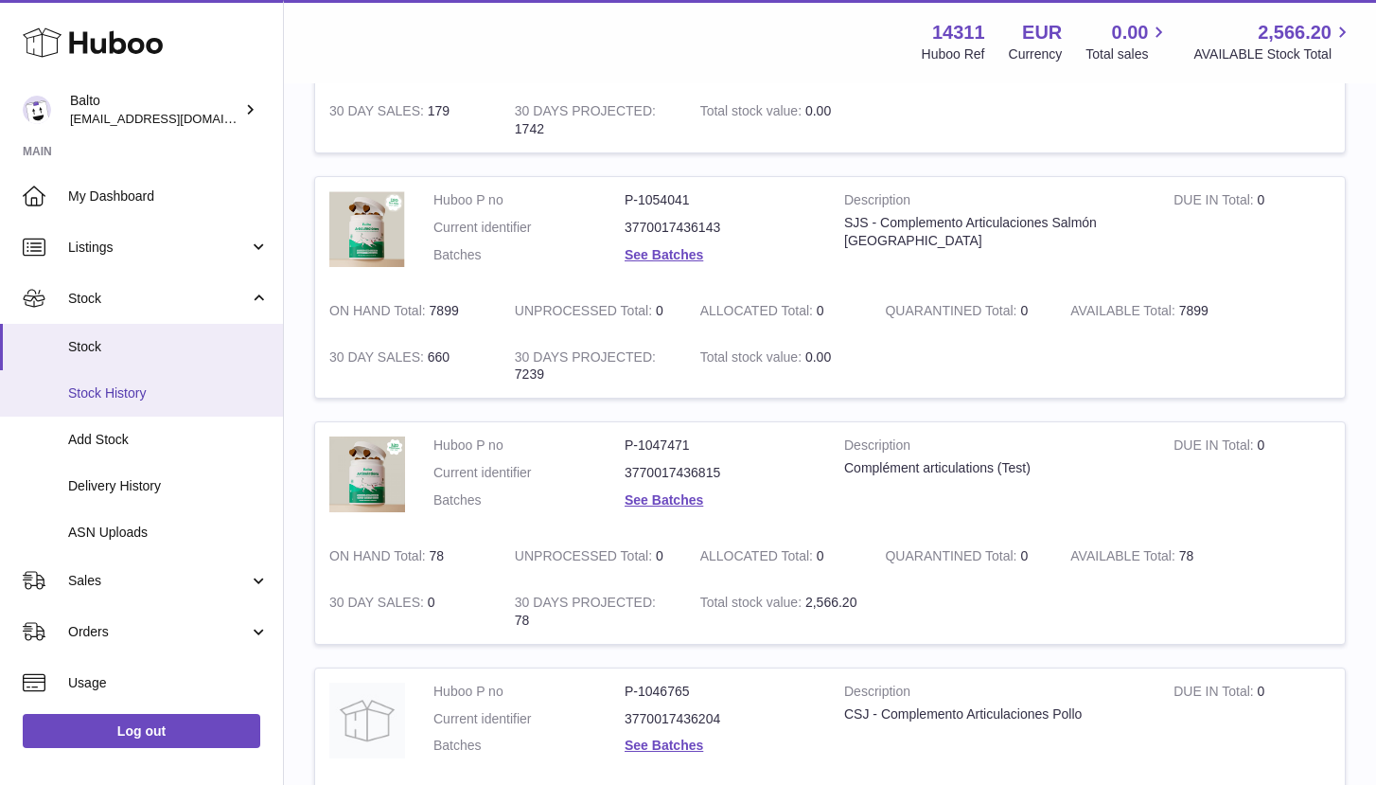
click at [166, 398] on span "Stock History" at bounding box center [168, 393] width 201 height 18
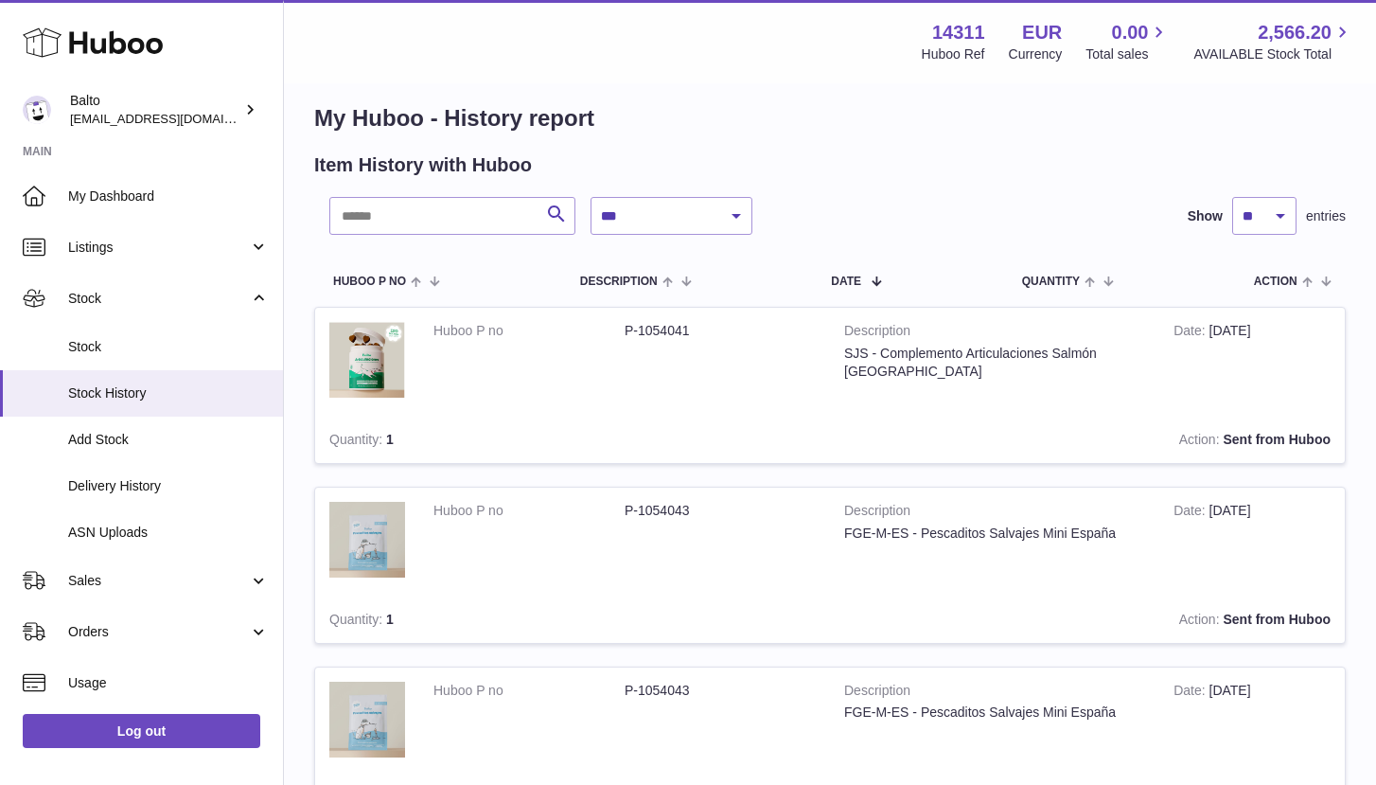
scroll to position [21, 0]
click at [359, 369] on img at bounding box center [367, 359] width 76 height 76
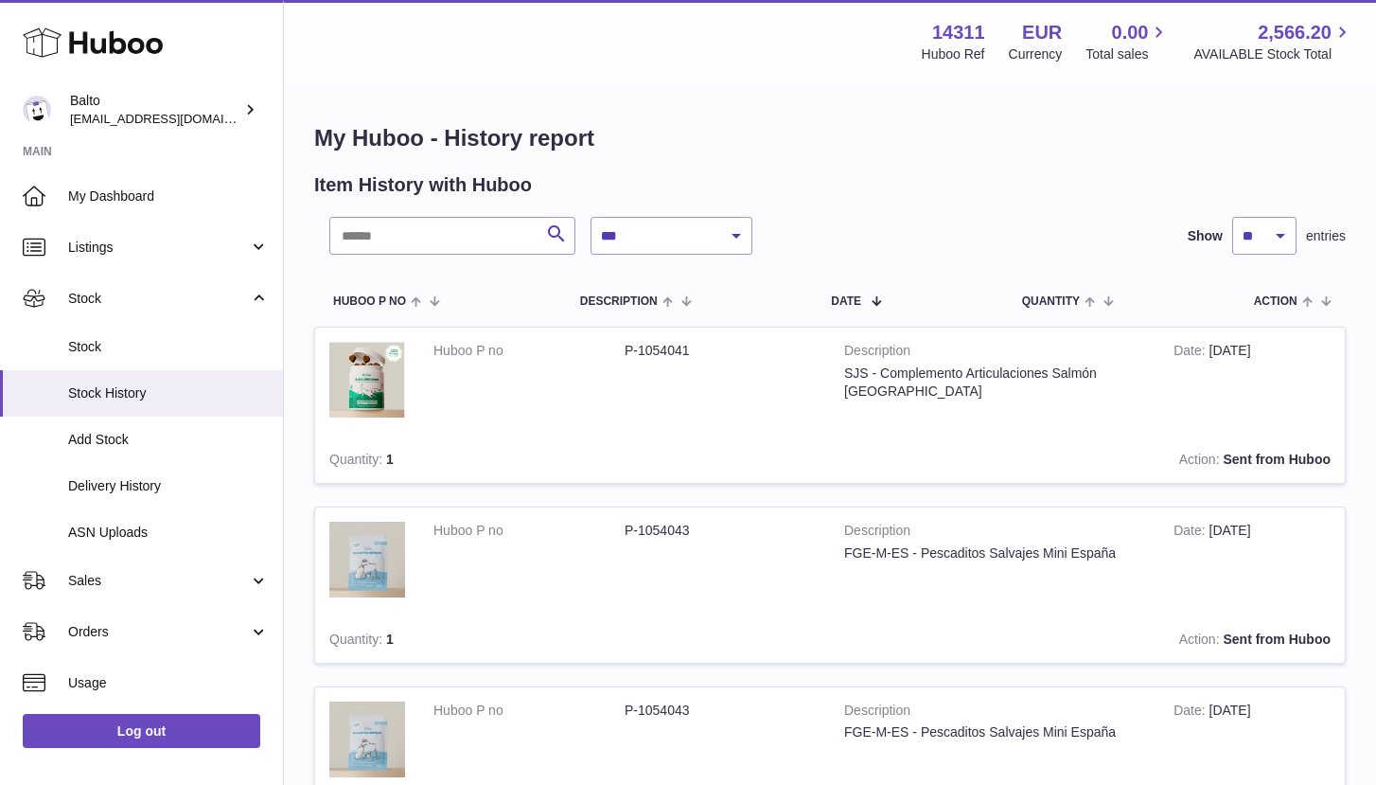
scroll to position [0, 0]
click at [444, 250] on input "text" at bounding box center [452, 236] width 246 height 38
type input "***"
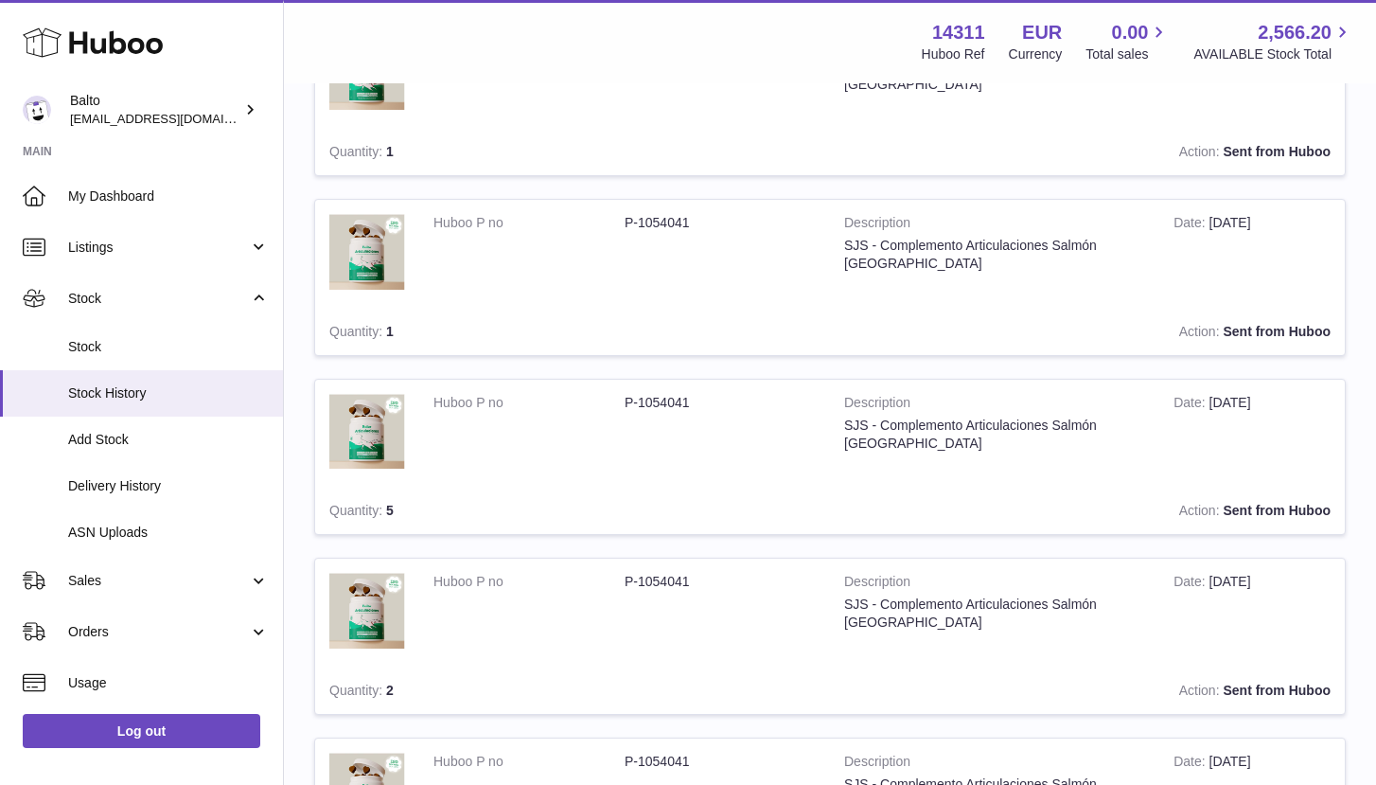
scroll to position [417, 0]
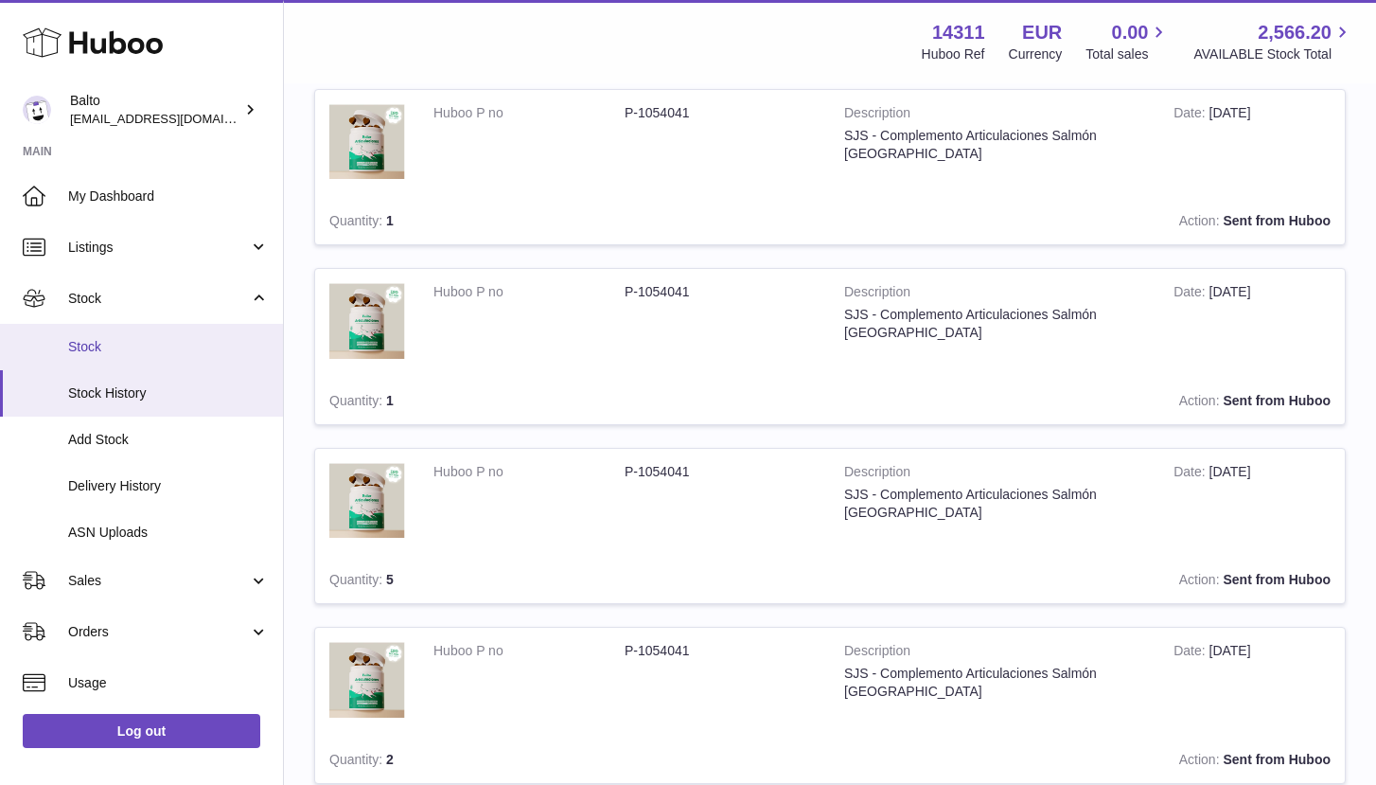
click at [116, 354] on link "Stock" at bounding box center [141, 347] width 283 height 46
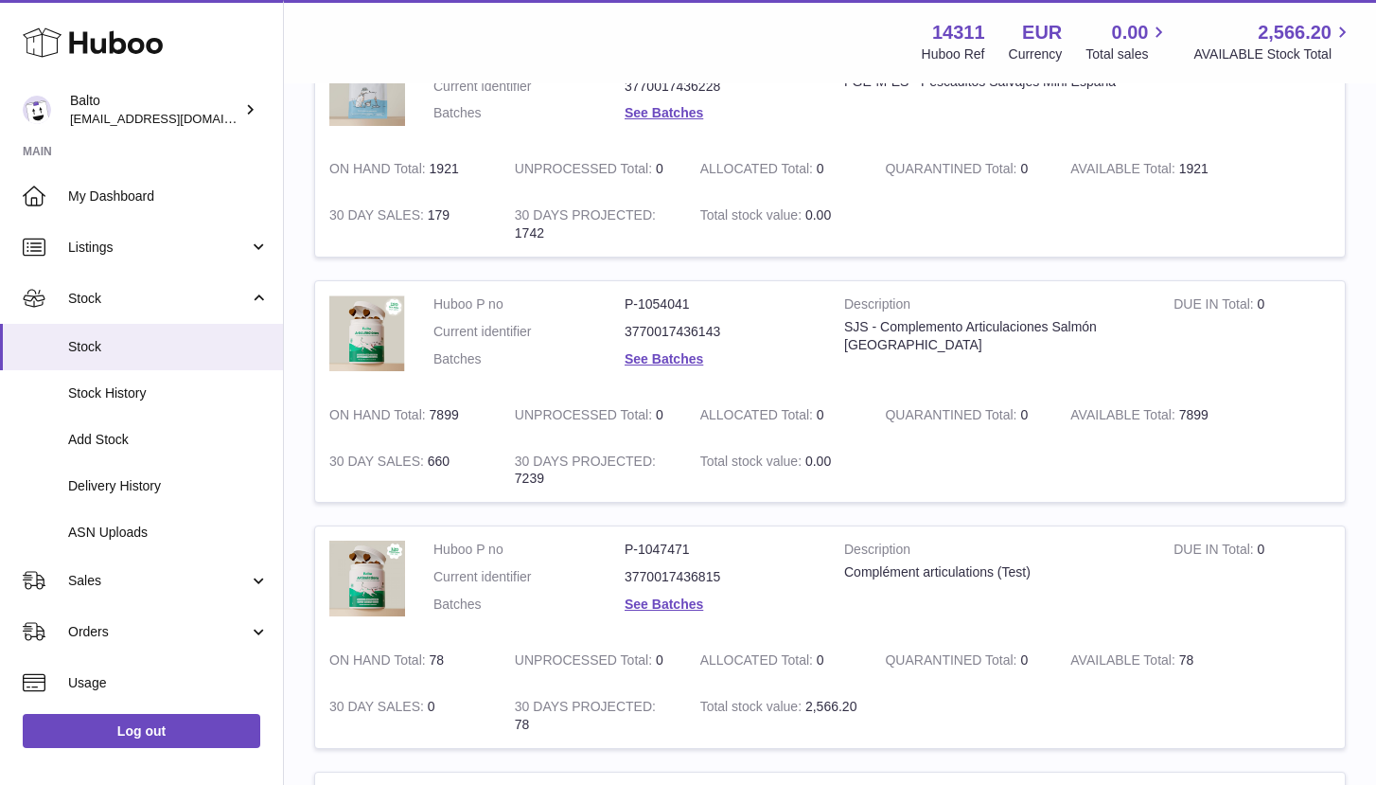
scroll to position [528, 0]
click at [374, 347] on img at bounding box center [367, 335] width 76 height 76
click at [694, 353] on link "See Batches" at bounding box center [664, 360] width 79 height 15
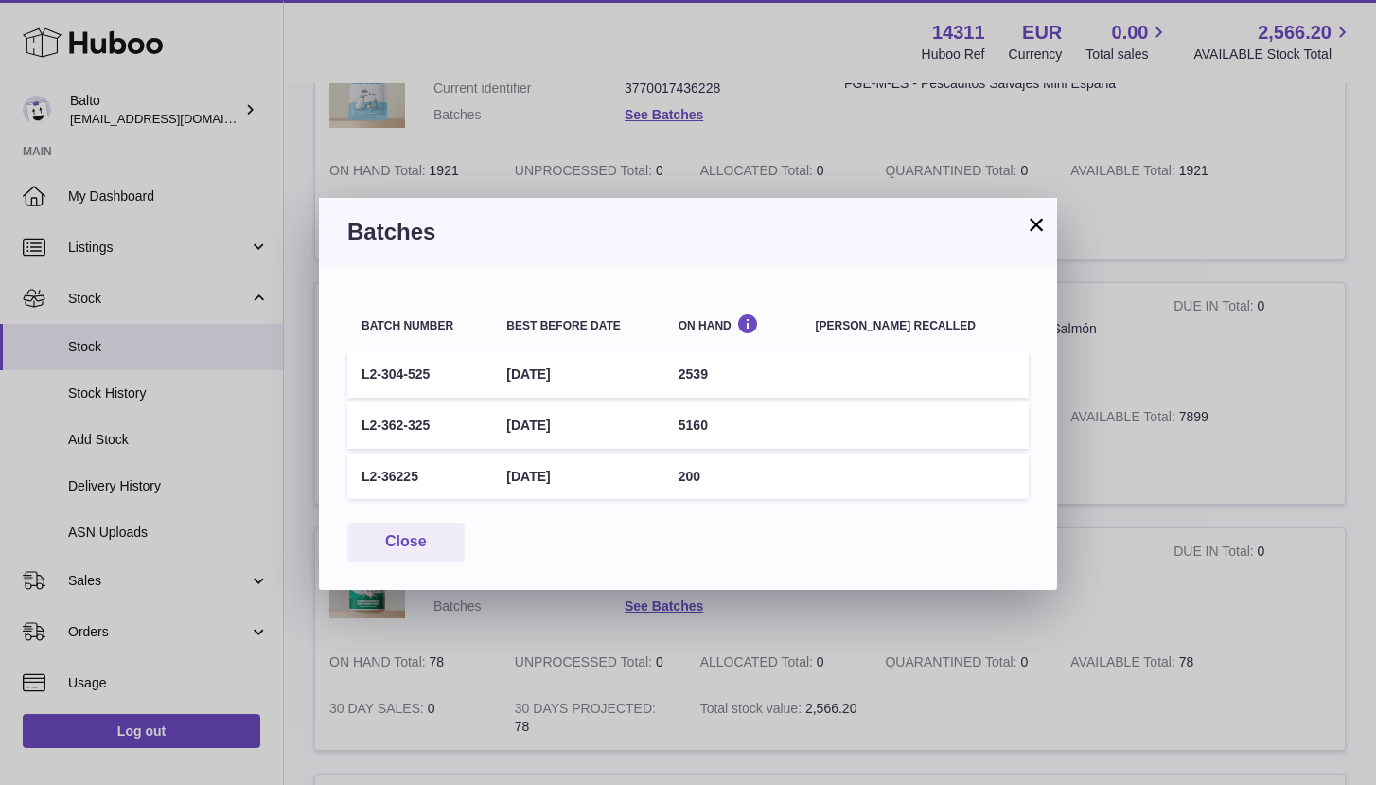
click at [1026, 228] on button "×" at bounding box center [1036, 224] width 23 height 23
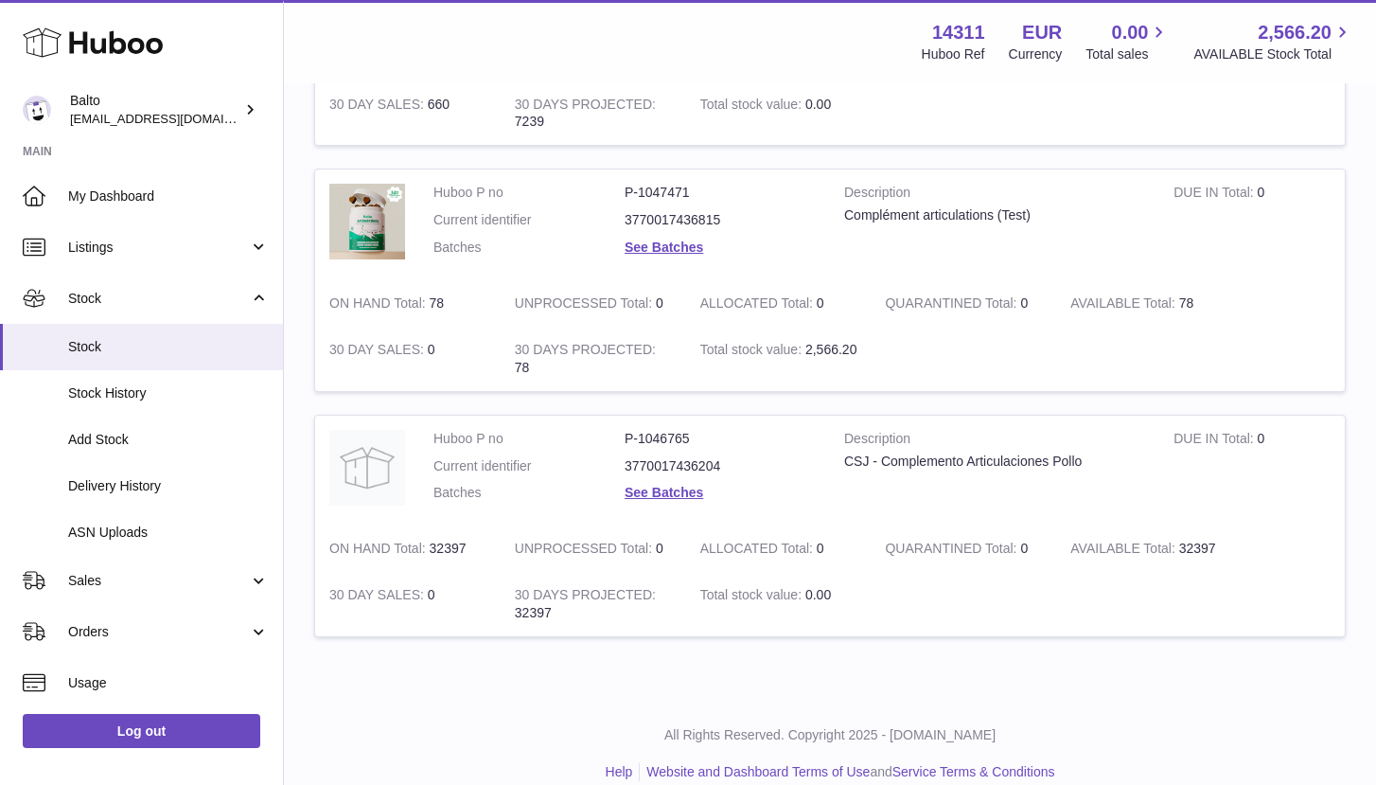
scroll to position [886, 0]
click at [86, 632] on span "Orders" at bounding box center [158, 632] width 181 height 18
click at [105, 660] on link "Orders" at bounding box center [141, 680] width 283 height 46
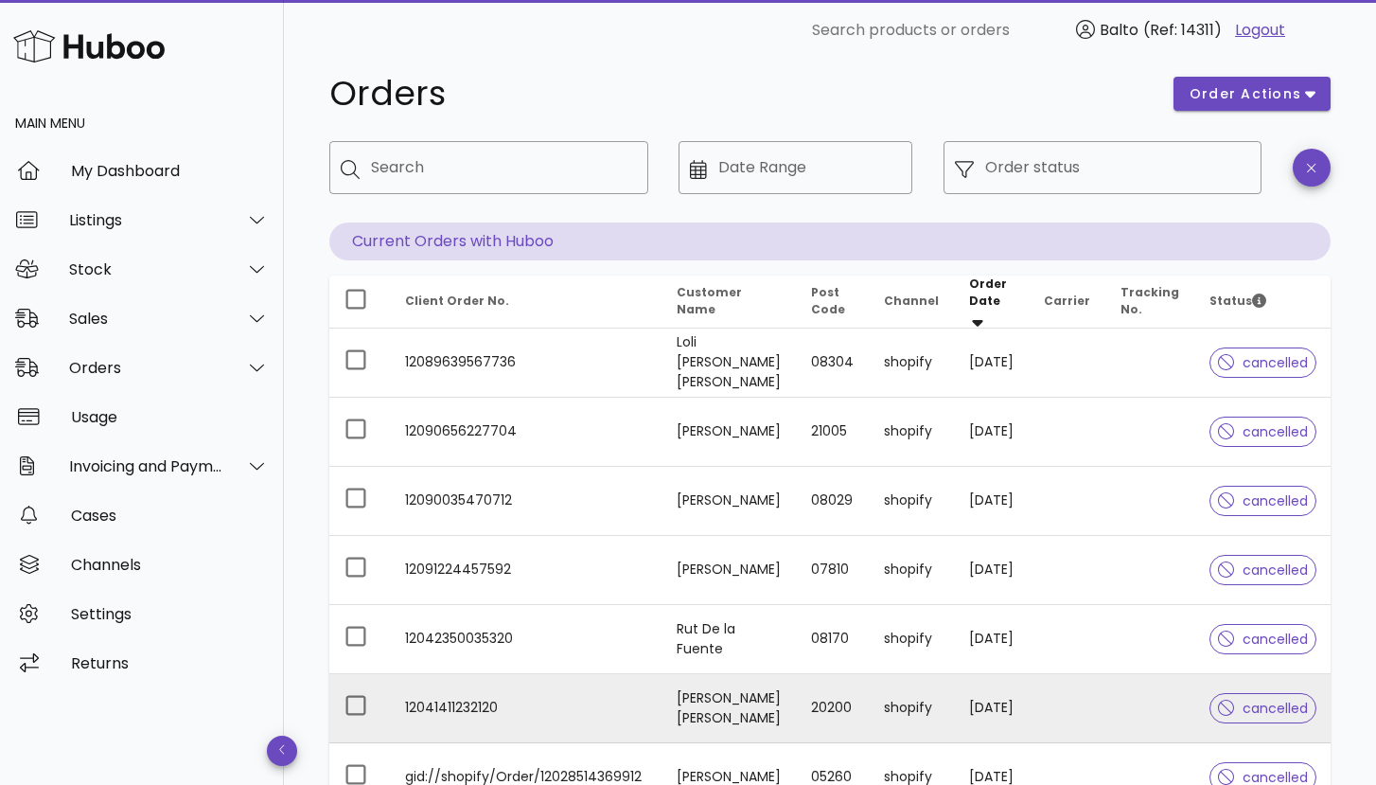
scroll to position [24, 0]
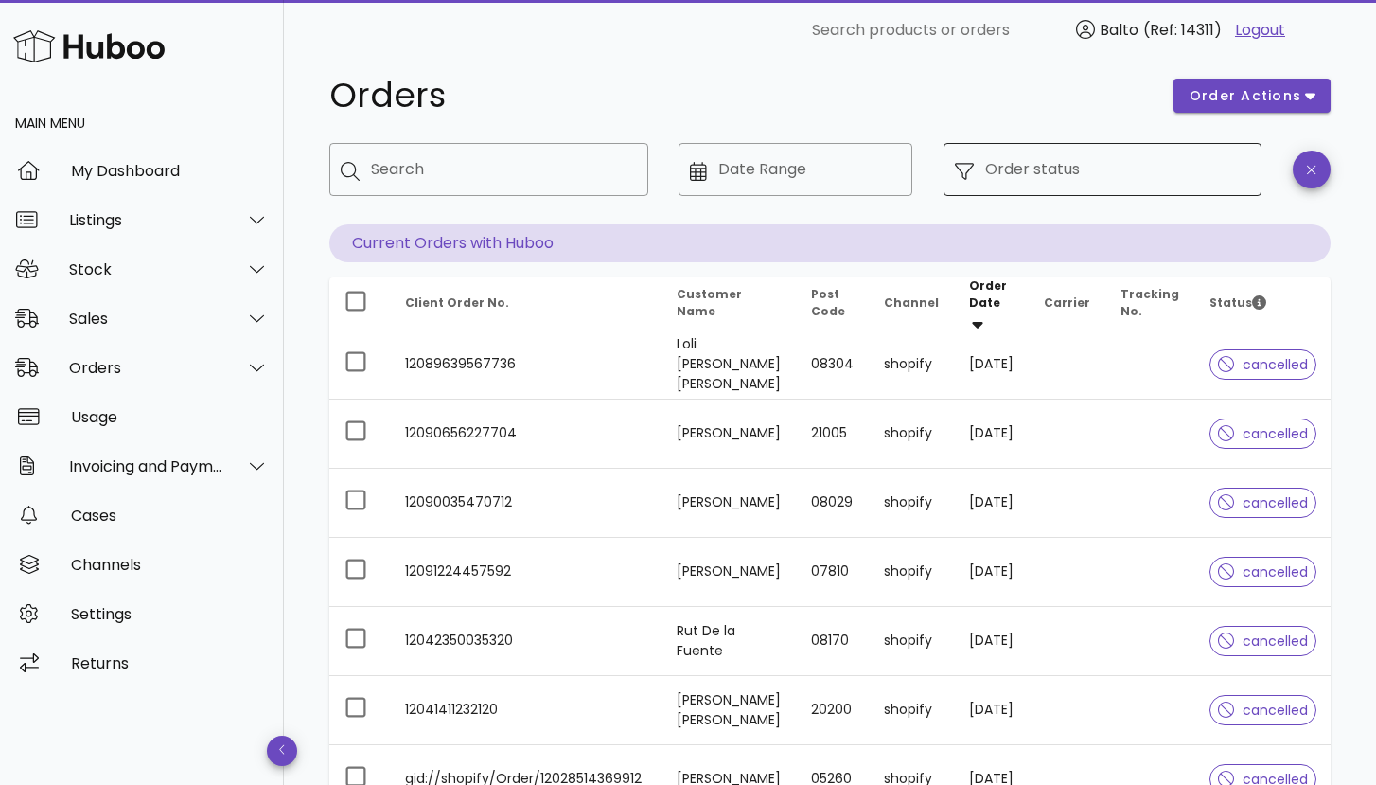
click at [1066, 176] on input "Order status" at bounding box center [1119, 169] width 266 height 30
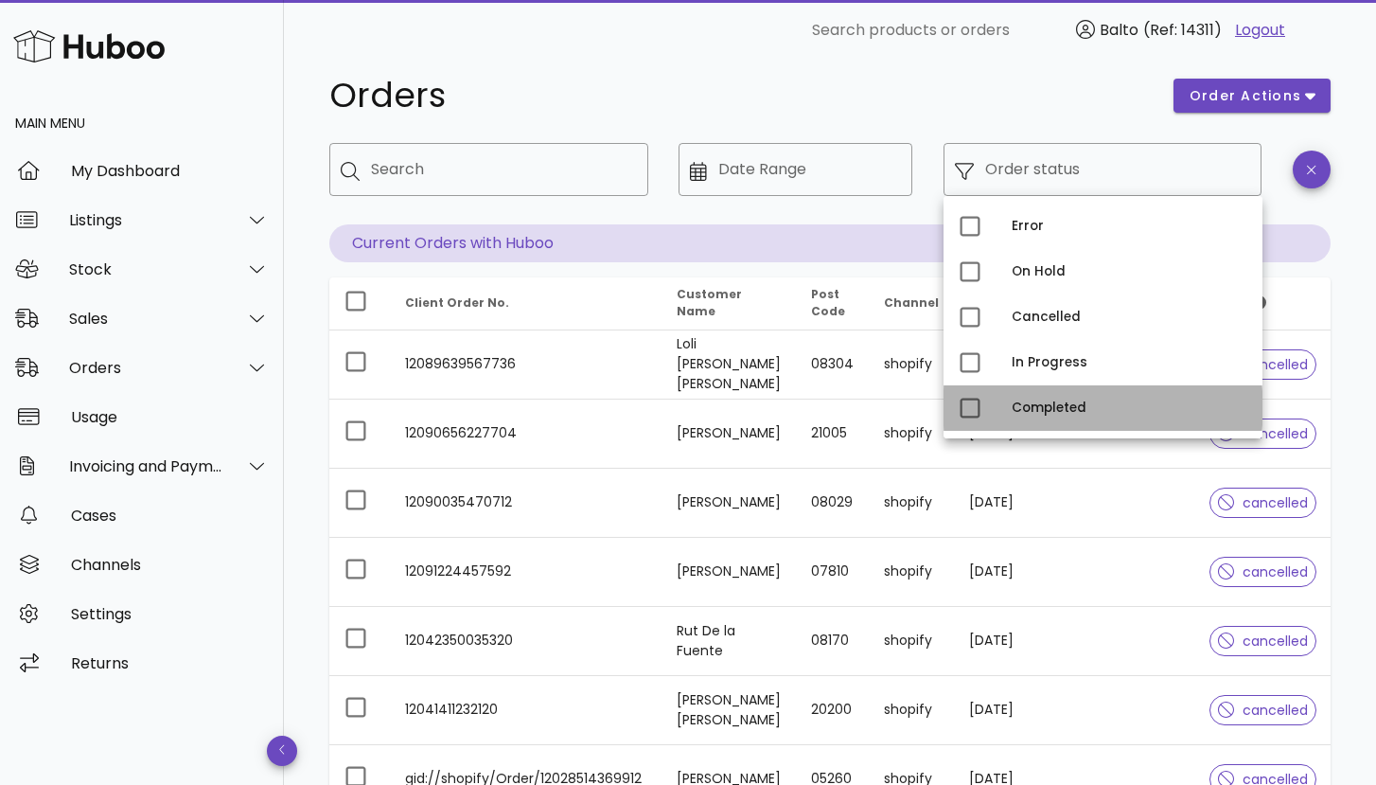
click at [1027, 401] on div "Completed" at bounding box center [1130, 407] width 236 height 15
type input "**********"
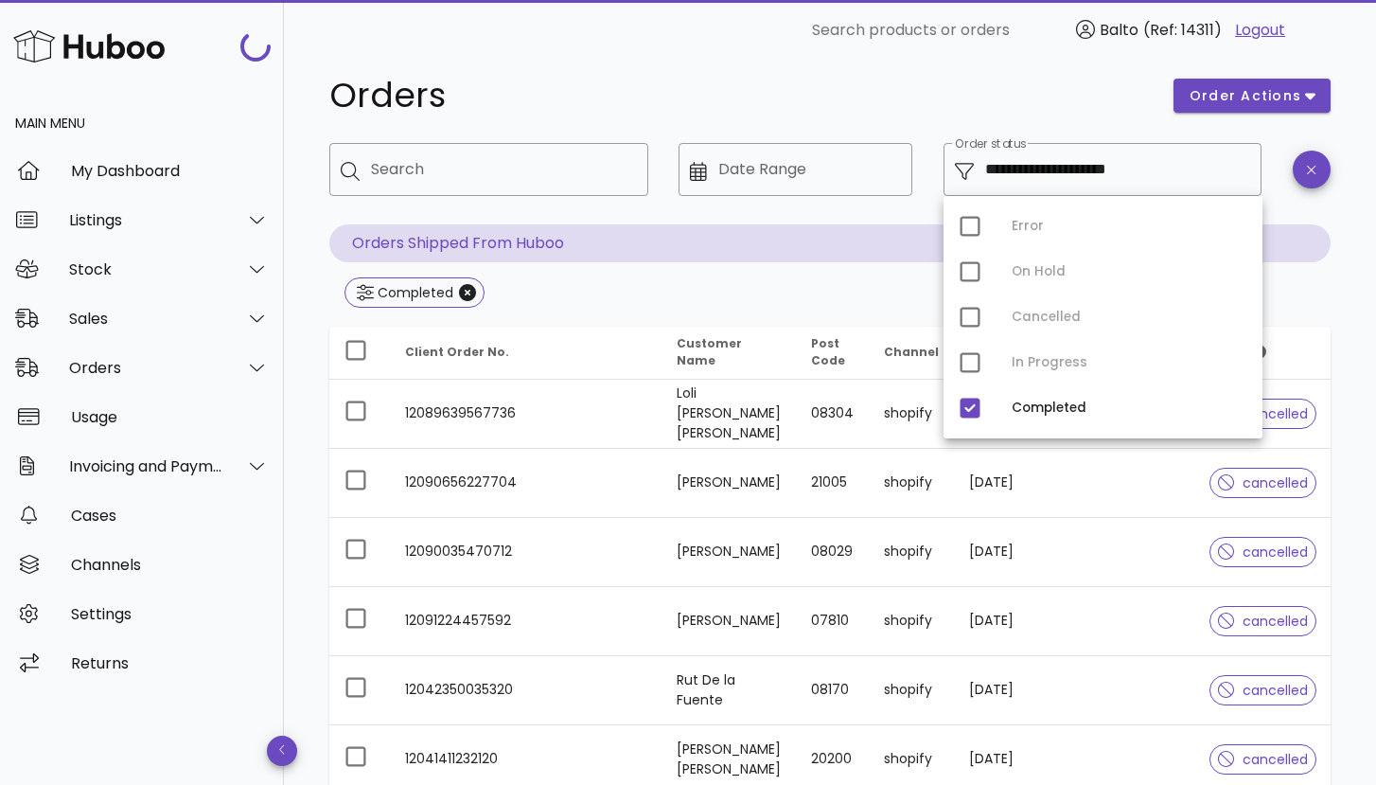
click at [873, 99] on h1 "Orders" at bounding box center [740, 96] width 822 height 34
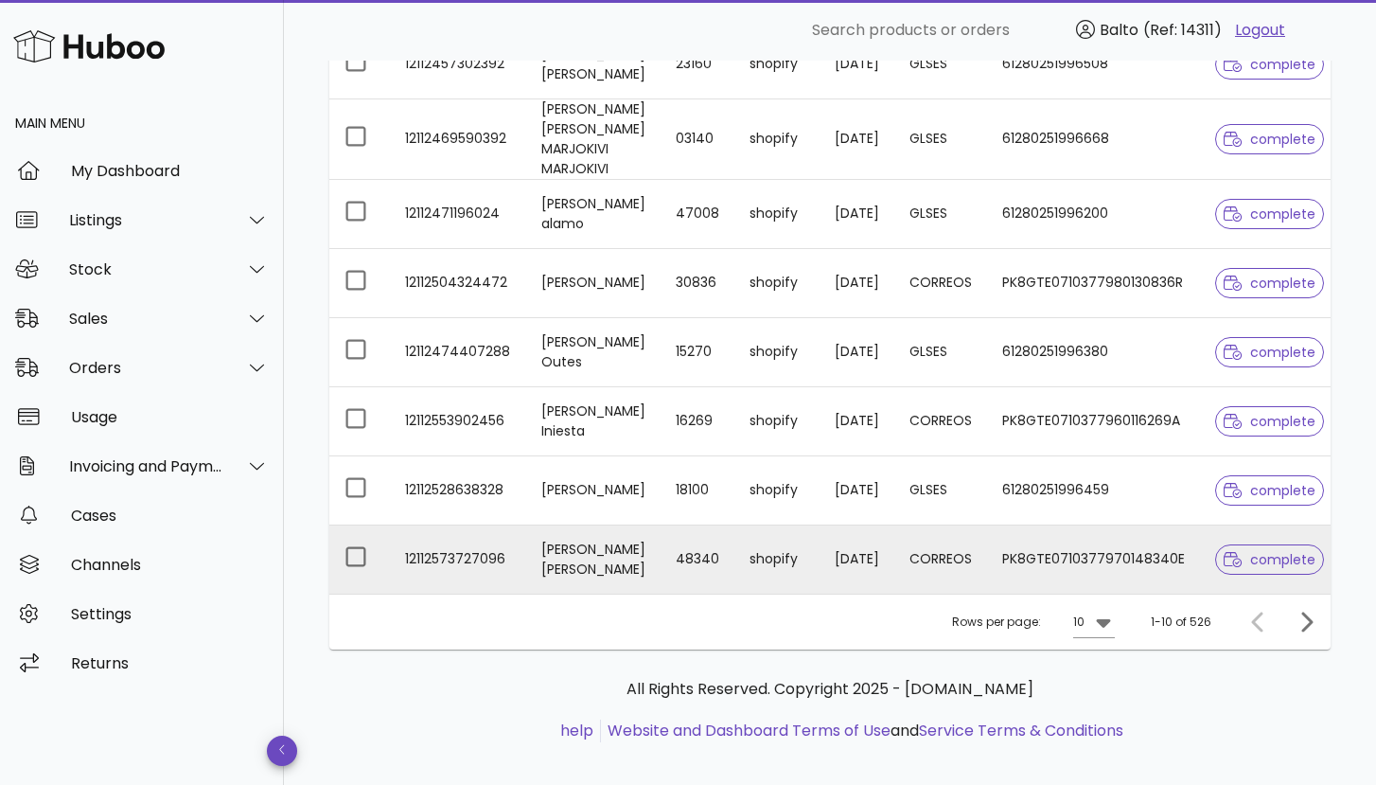
scroll to position [510, 0]
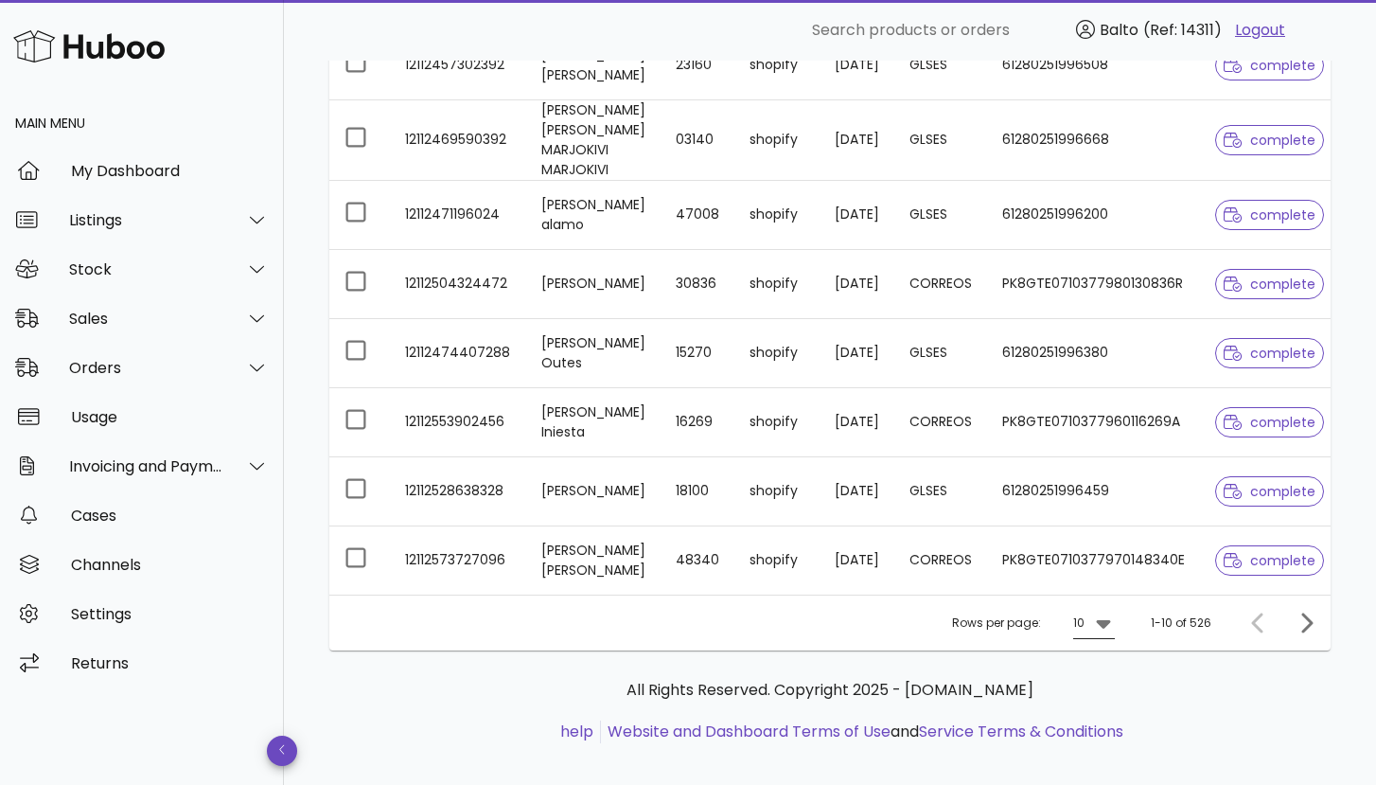
click at [1095, 612] on icon at bounding box center [1103, 623] width 23 height 23
click at [1092, 696] on div "50" at bounding box center [1101, 709] width 19 height 41
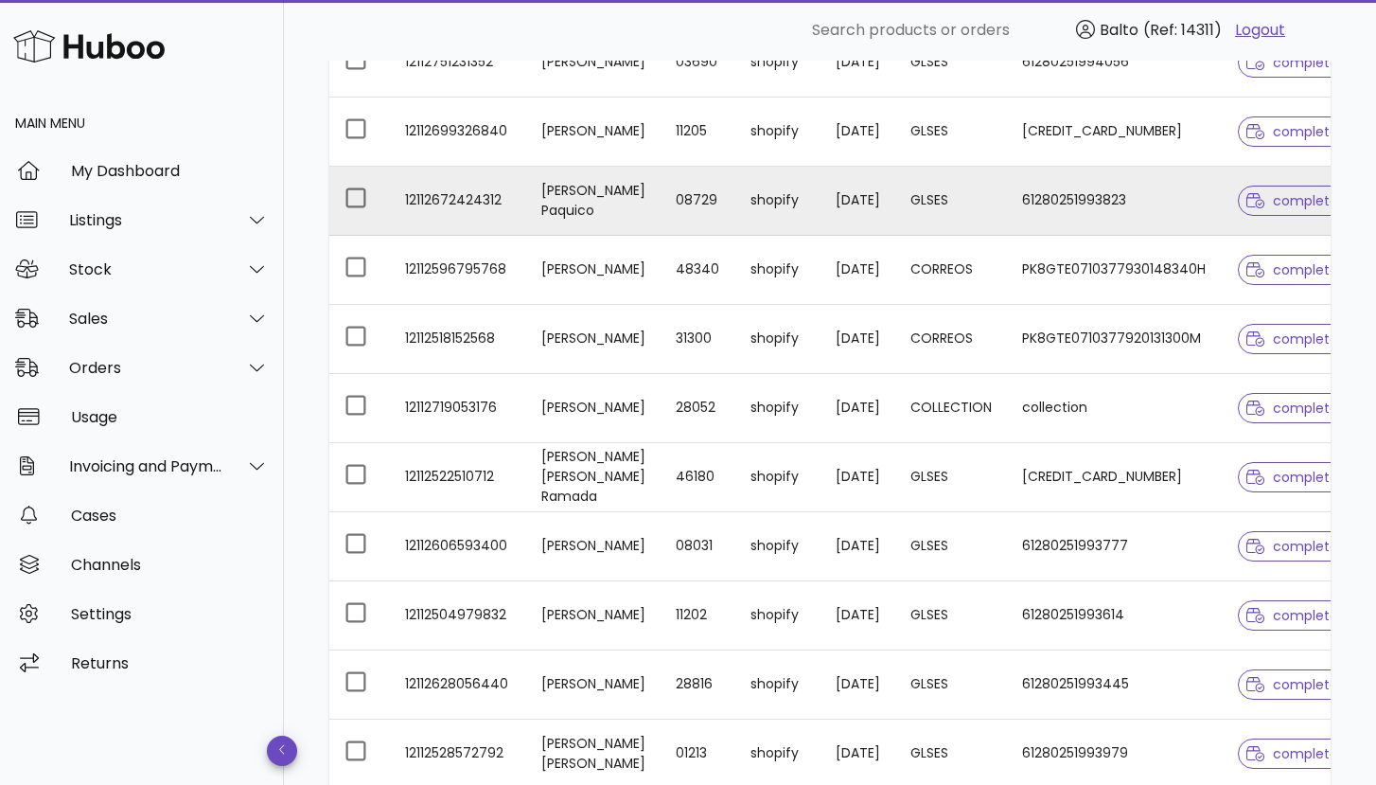
scroll to position [2051, 0]
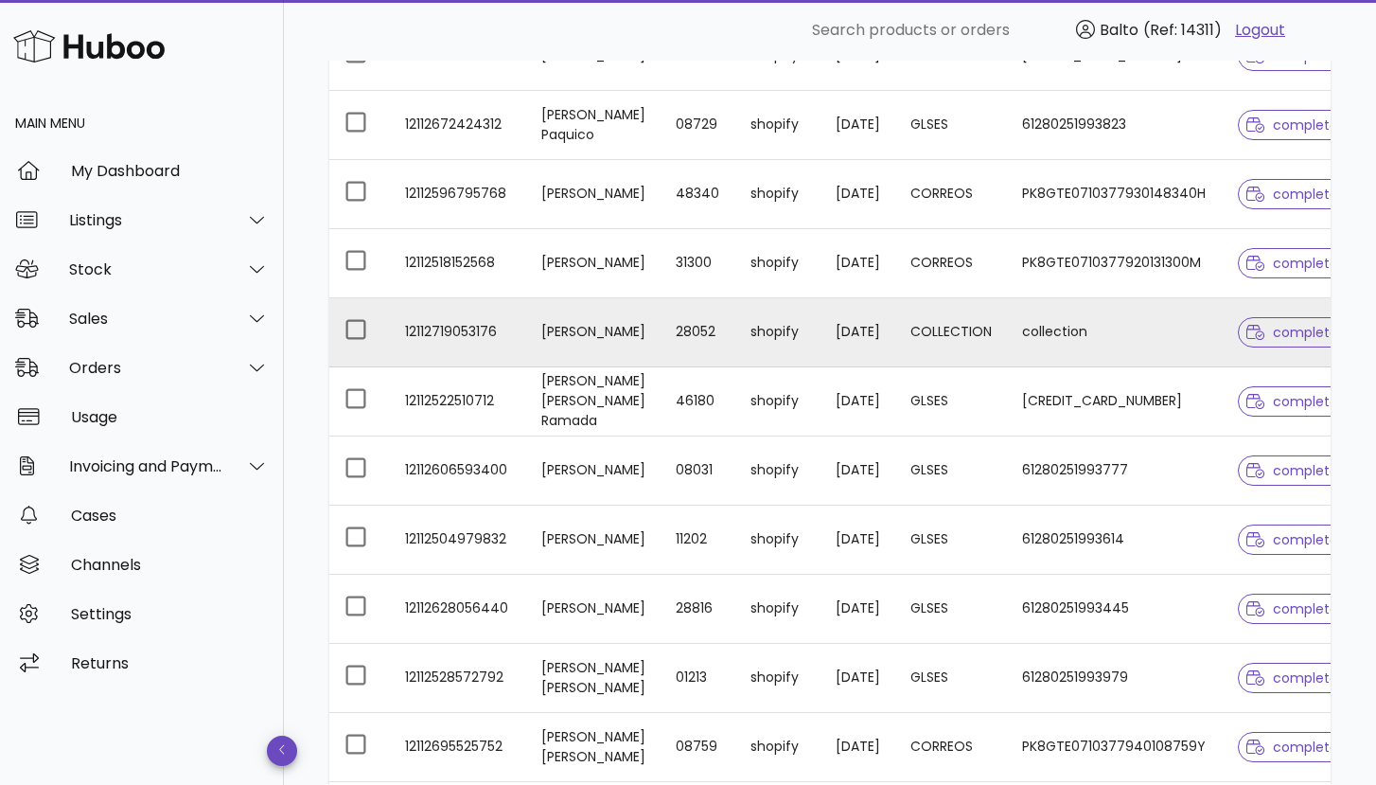
click at [436, 324] on td "12112719053176" at bounding box center [458, 332] width 136 height 69
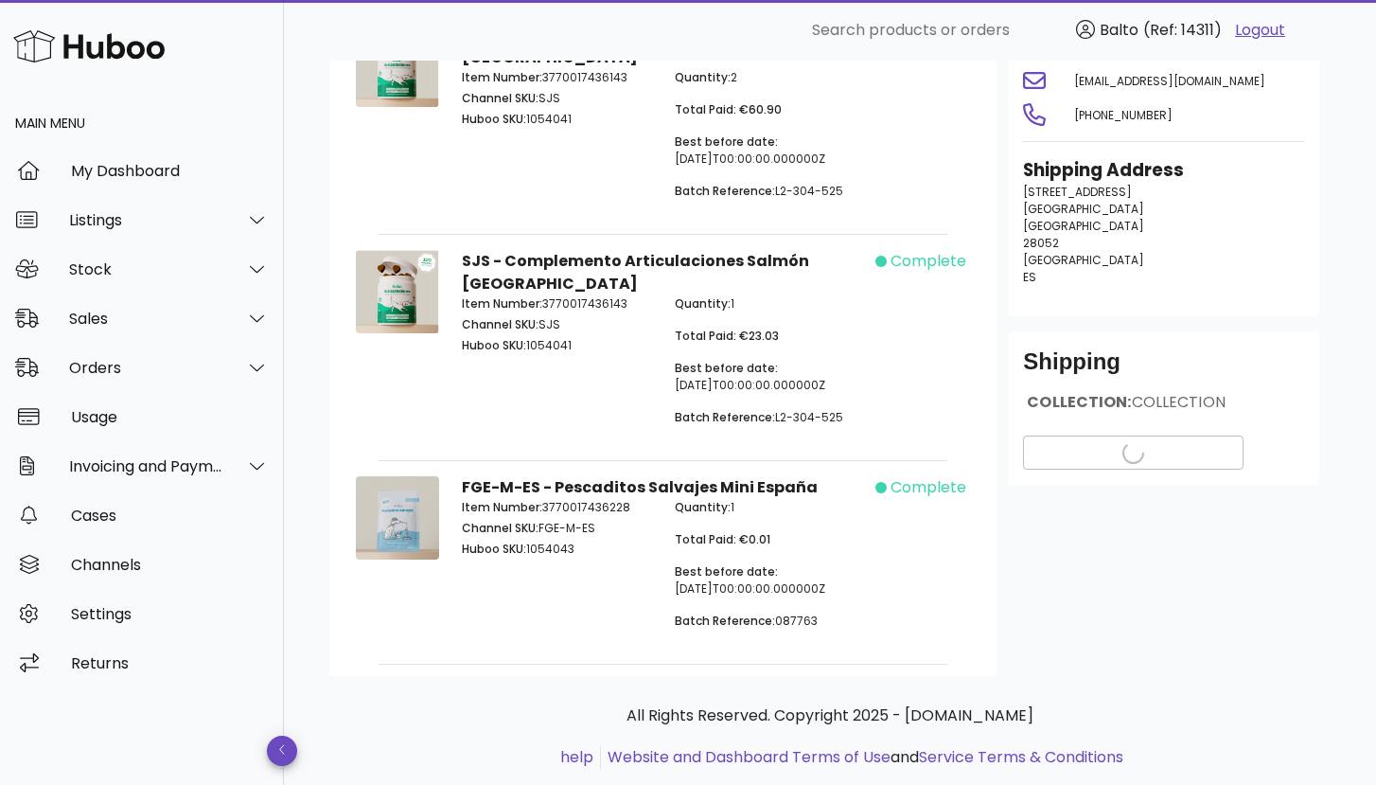
scroll to position [199, 0]
click at [581, 747] on link "help" at bounding box center [576, 758] width 33 height 22
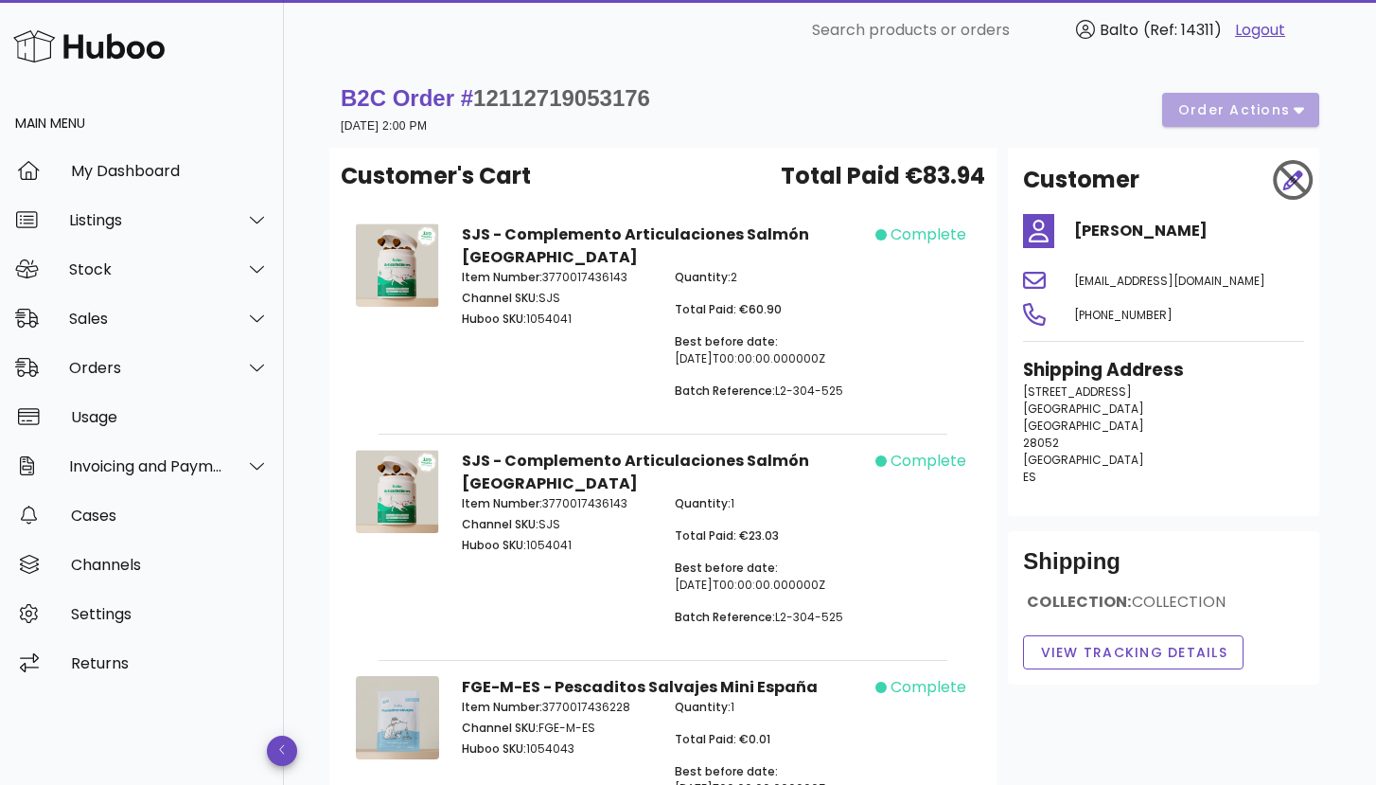
scroll to position [0, 0]
drag, startPoint x: 781, startPoint y: 176, endPoint x: 994, endPoint y: 165, distance: 213.3
click at [994, 165] on div "Customer's Cart Total Paid €83.94 SJS - Complemento Articulaciones Salmón Españ…" at bounding box center [662, 512] width 667 height 728
click at [878, 115] on div "B2C Order # 12112719053176 29 September 2025 at 2:00 PM order actions" at bounding box center [830, 109] width 979 height 53
click at [886, 38] on input "Search products or orders" at bounding box center [932, 30] width 240 height 30
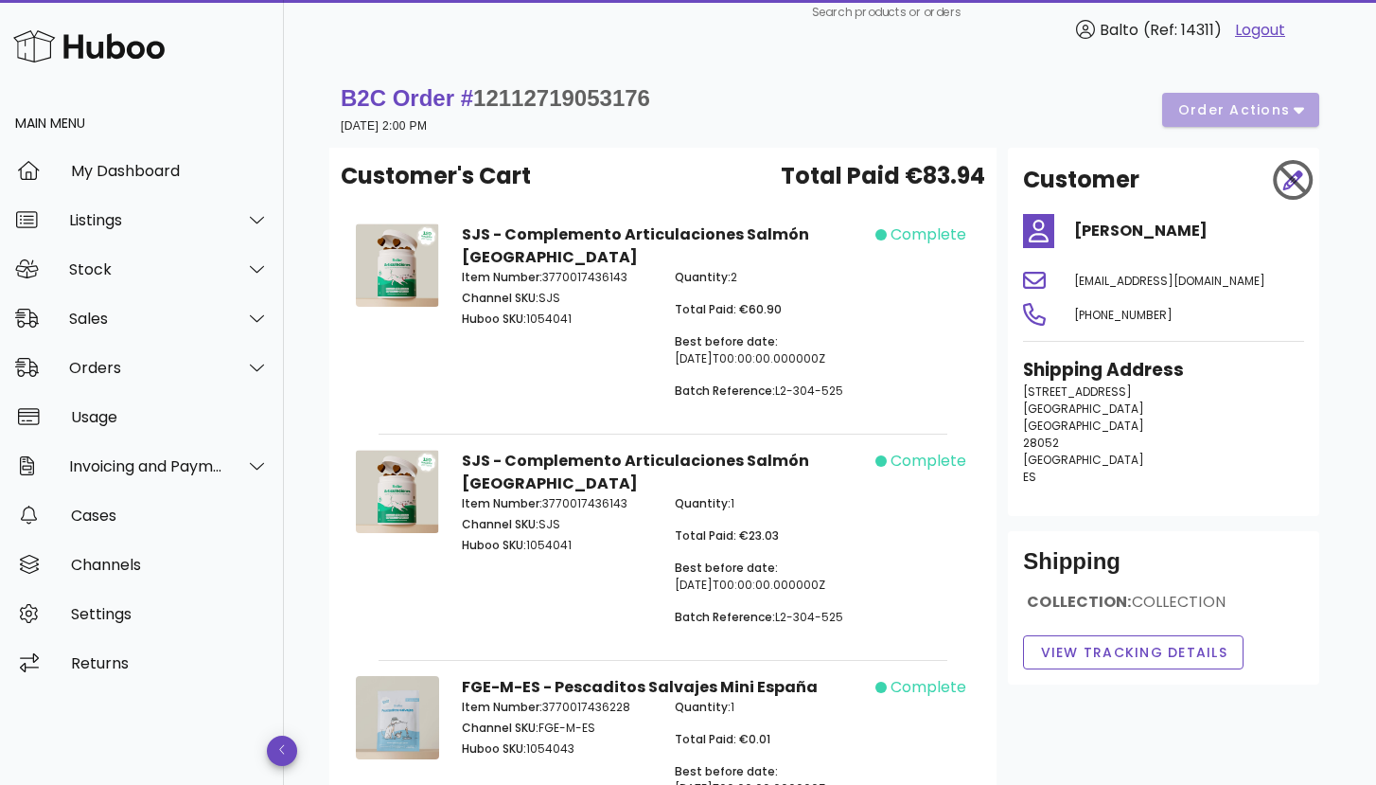
click at [564, 62] on div "B2C Order # 12112719053176 29 September 2025 at 2:00 PM order actions Customer'…" at bounding box center [830, 545] width 1092 height 968
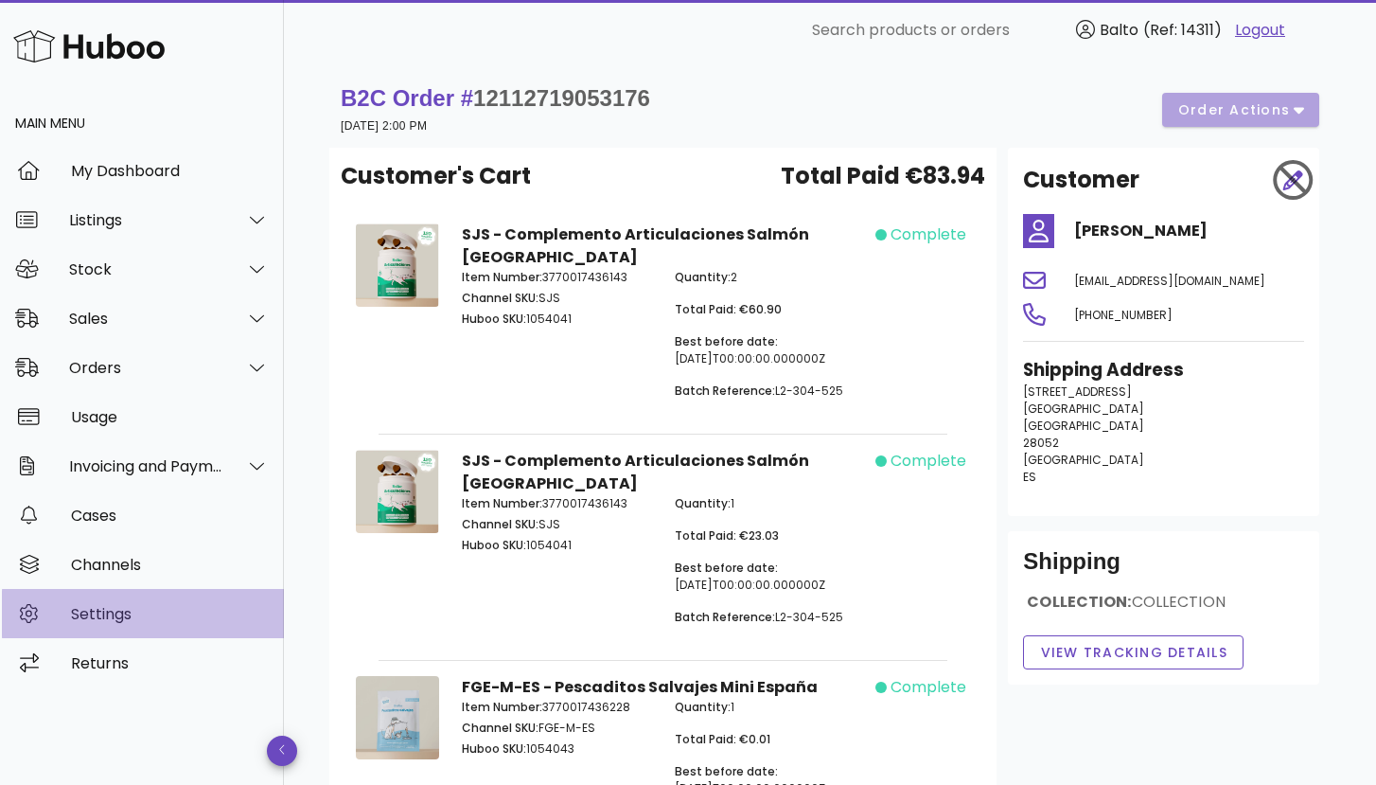
click at [133, 595] on div "Settings" at bounding box center [170, 614] width 198 height 41
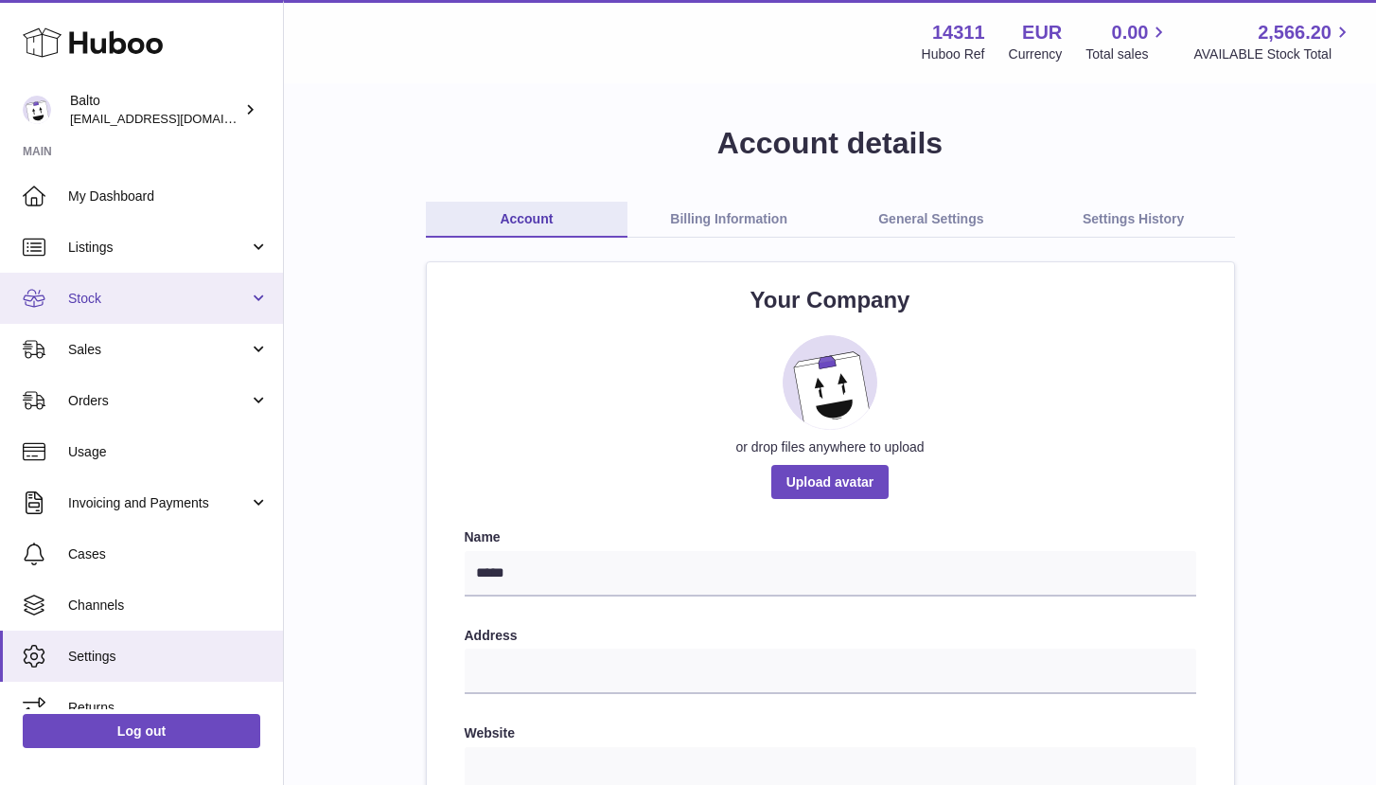
click at [127, 301] on span "Stock" at bounding box center [158, 299] width 181 height 18
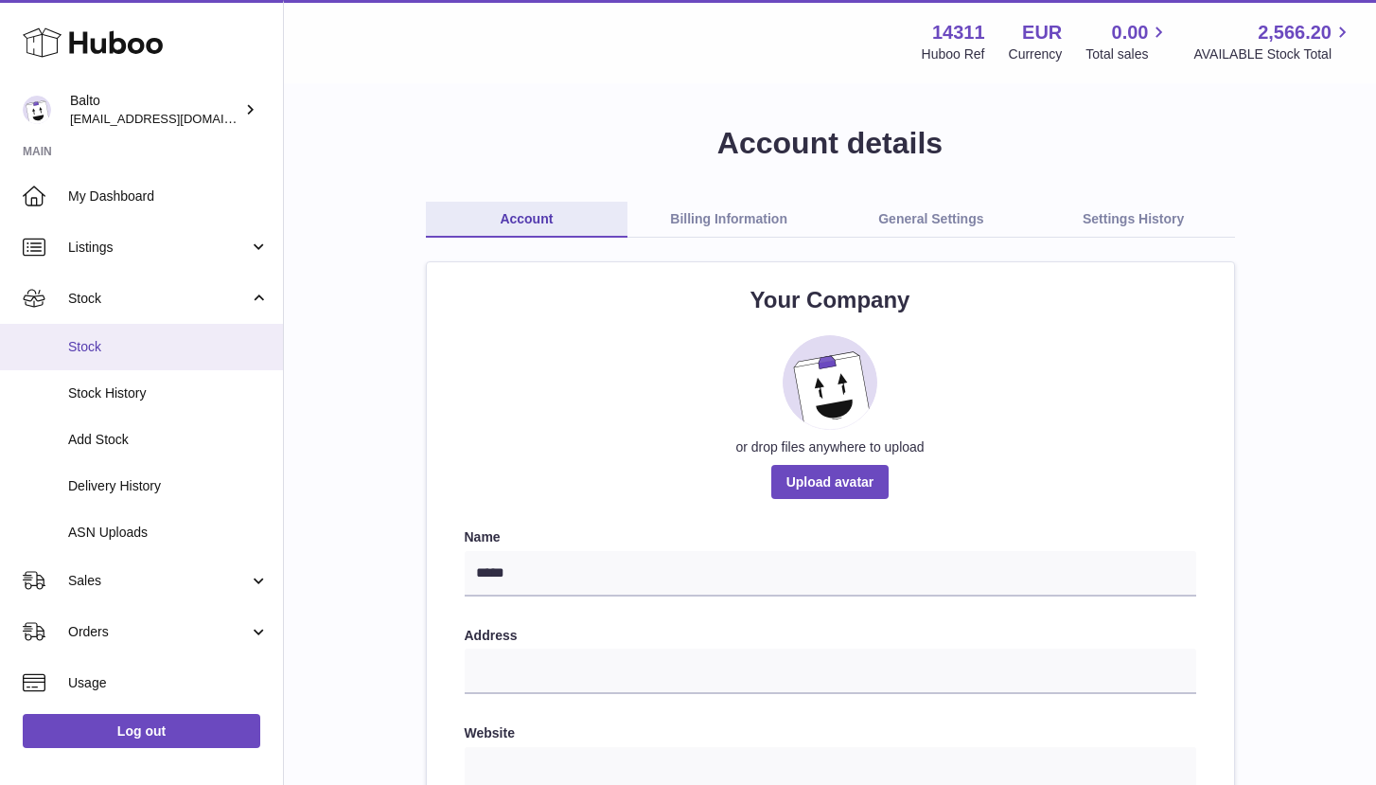
click at [141, 348] on span "Stock" at bounding box center [168, 347] width 201 height 18
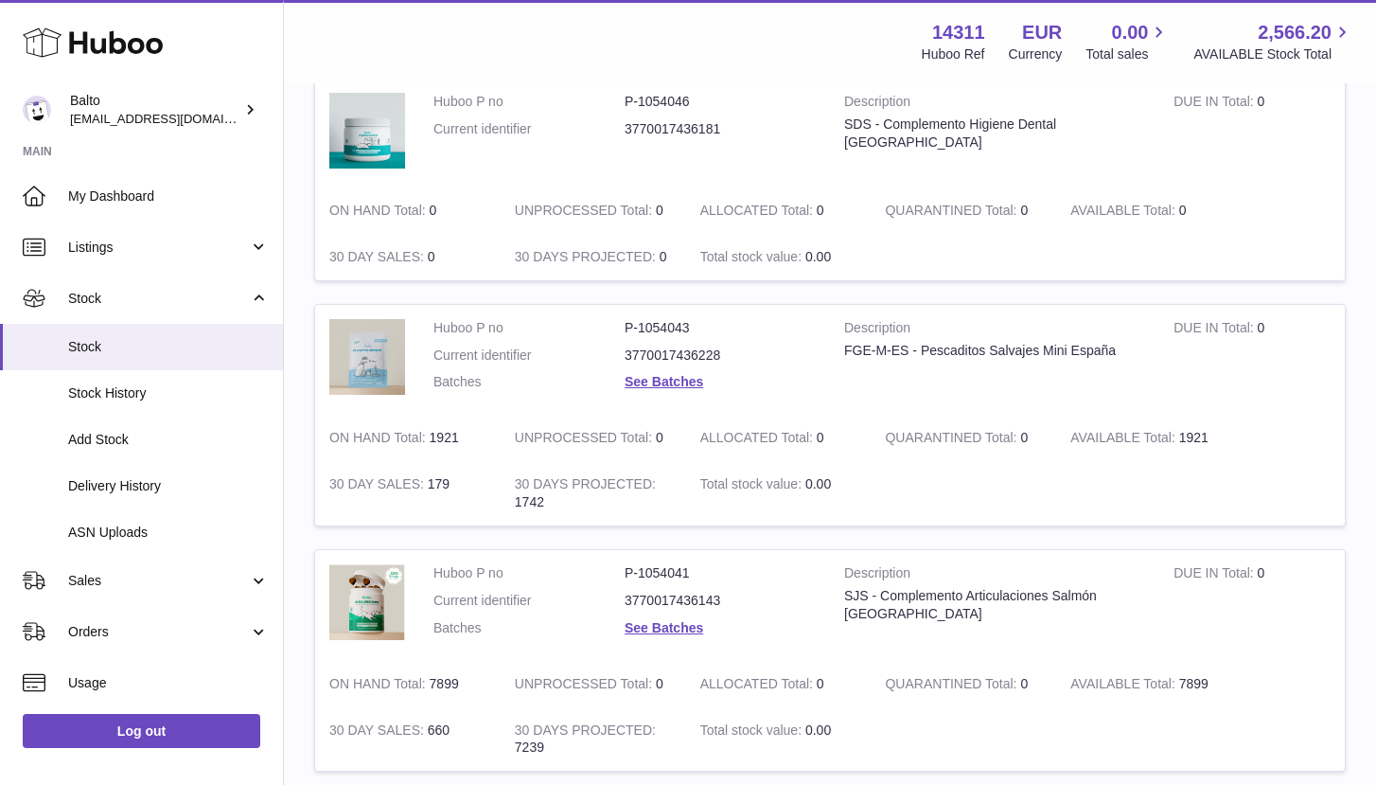
scroll to position [279, 0]
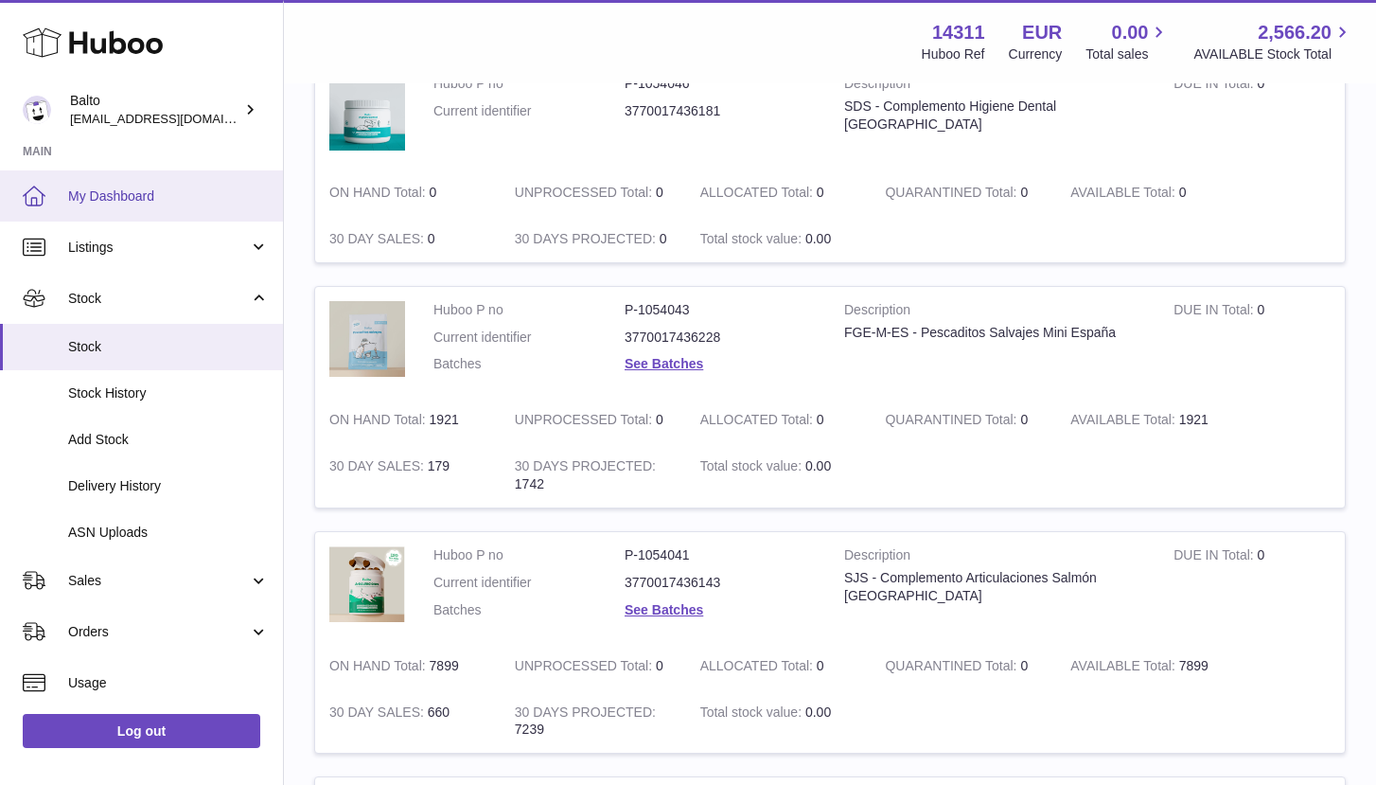
click at [133, 184] on link "My Dashboard" at bounding box center [141, 195] width 283 height 51
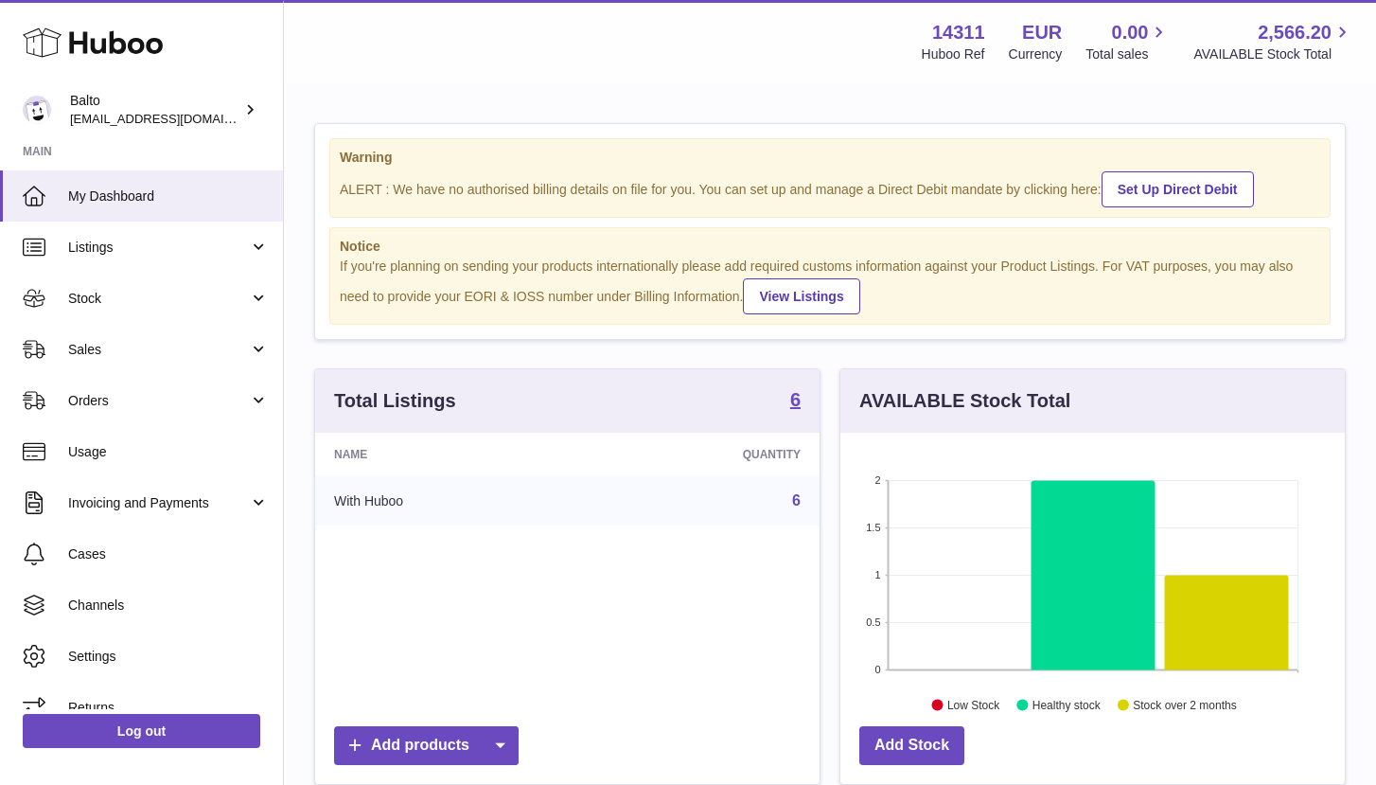
scroll to position [295, 505]
click at [1200, 603] on icon at bounding box center [1227, 623] width 124 height 95
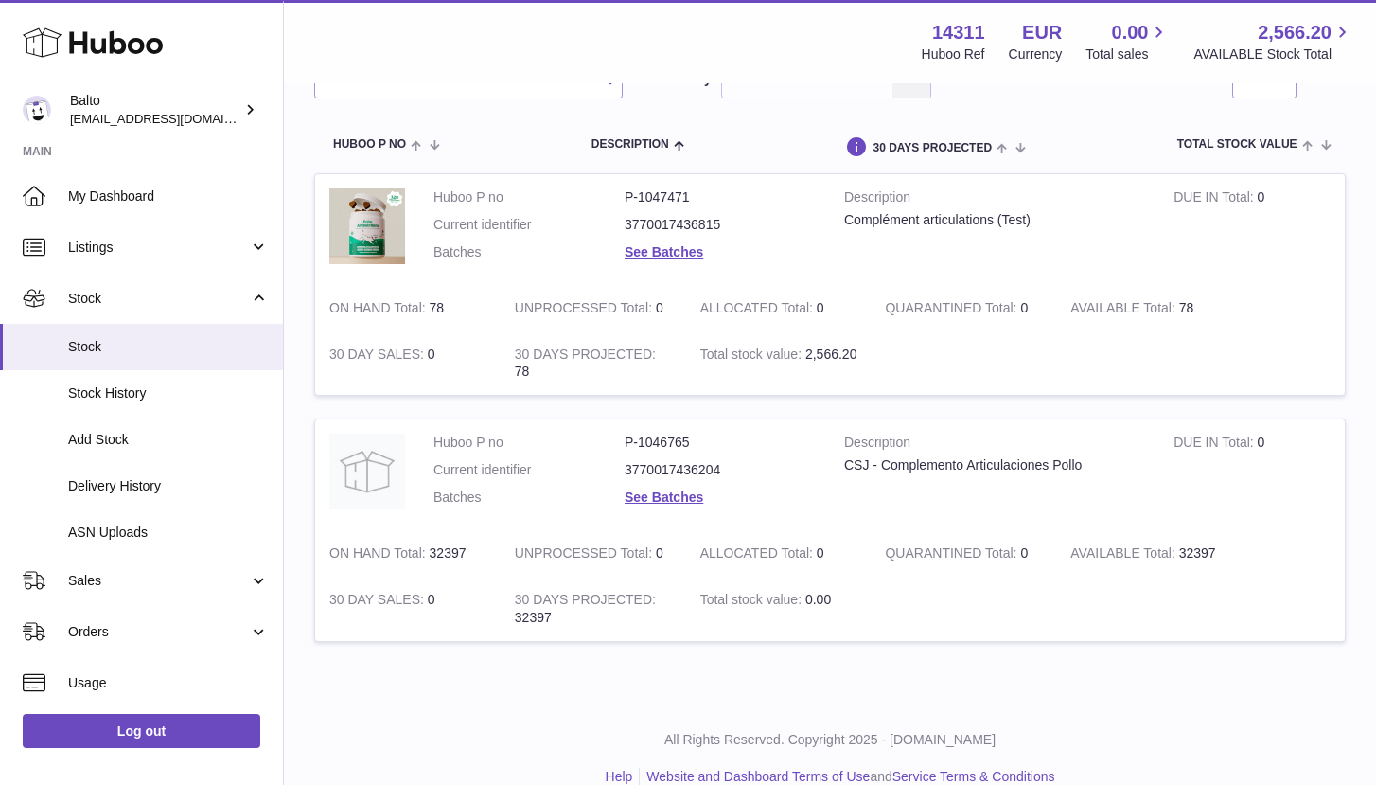
scroll to position [149, 0]
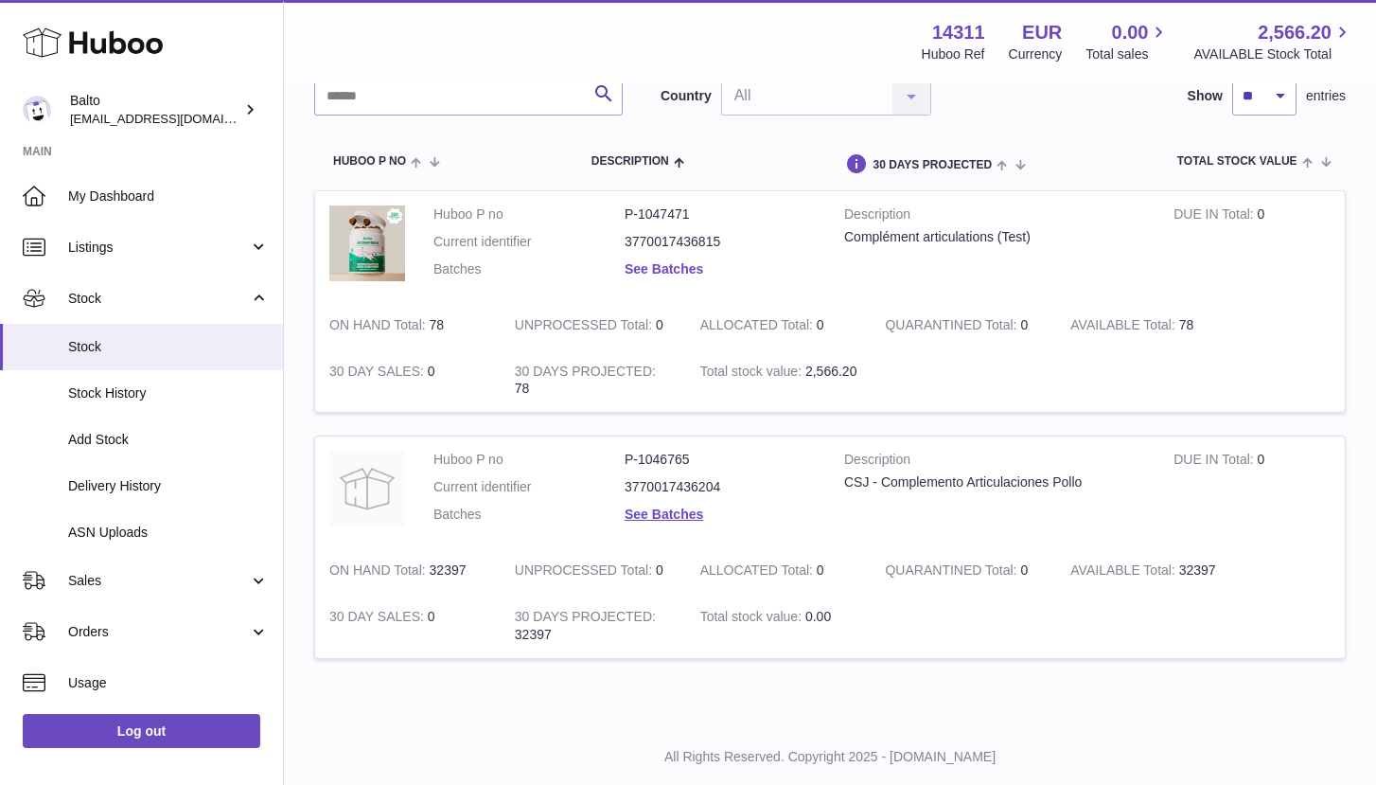
click at [699, 269] on link "See Batches" at bounding box center [664, 268] width 79 height 15
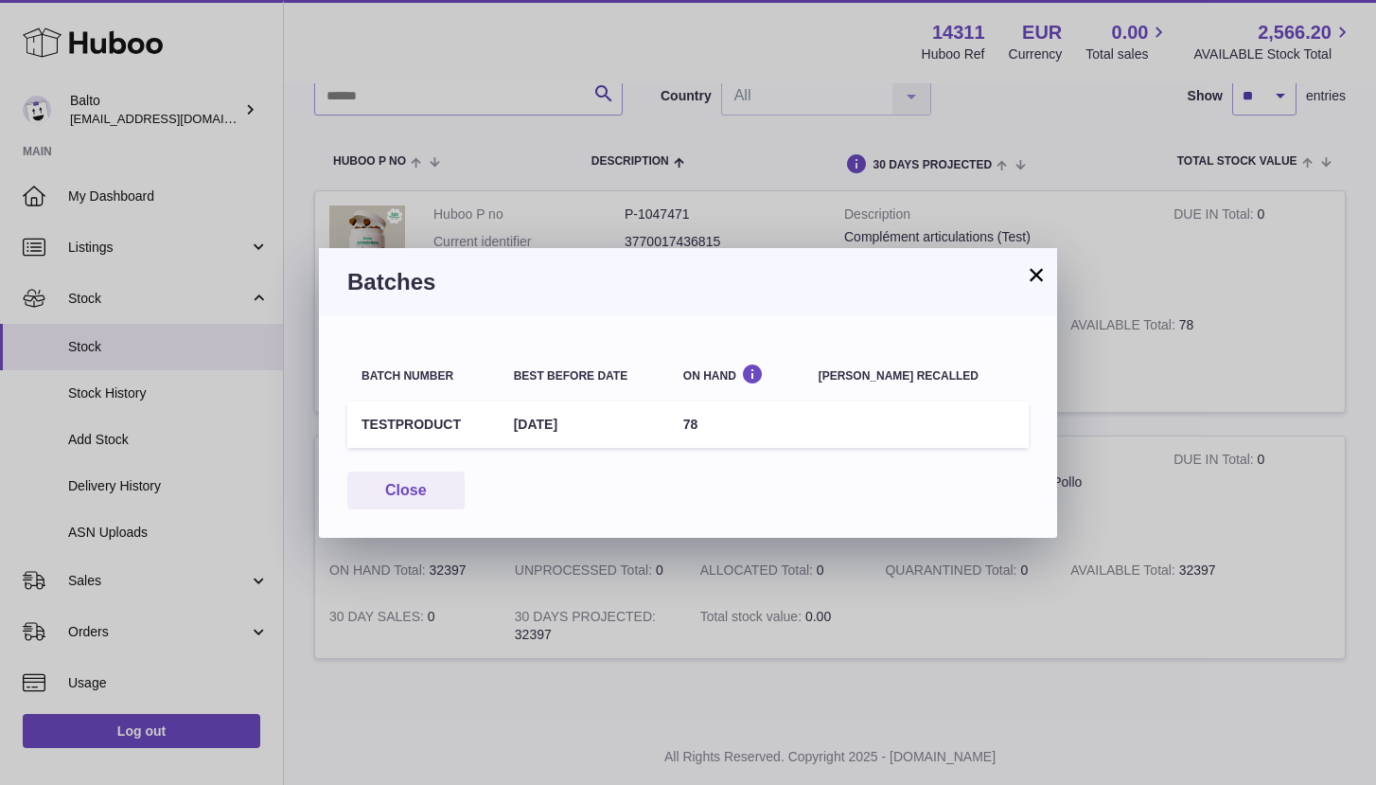
click at [1039, 285] on button "×" at bounding box center [1036, 274] width 23 height 23
